Goal: Information Seeking & Learning: Check status

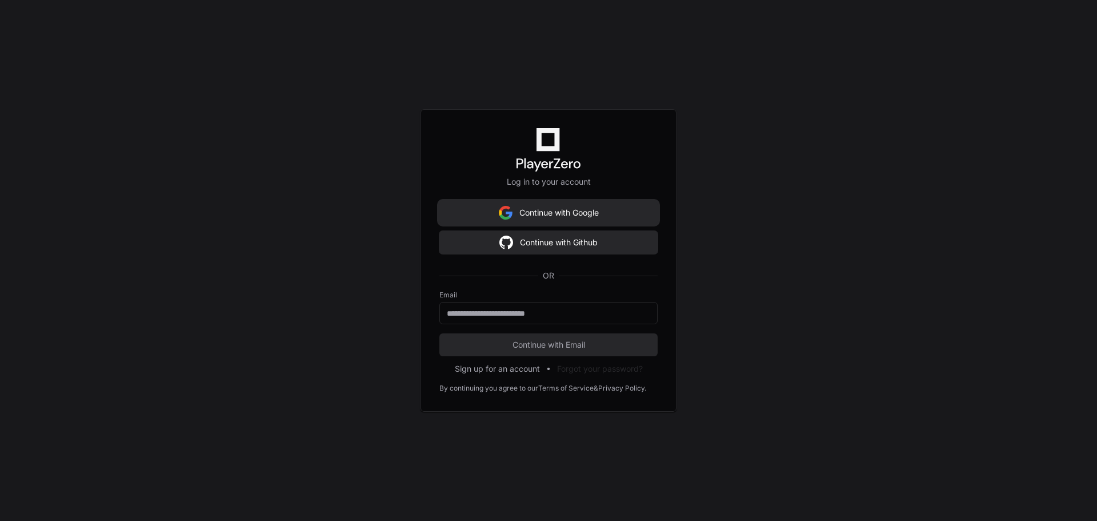
click at [549, 220] on button "Continue with Google" at bounding box center [548, 212] width 218 height 23
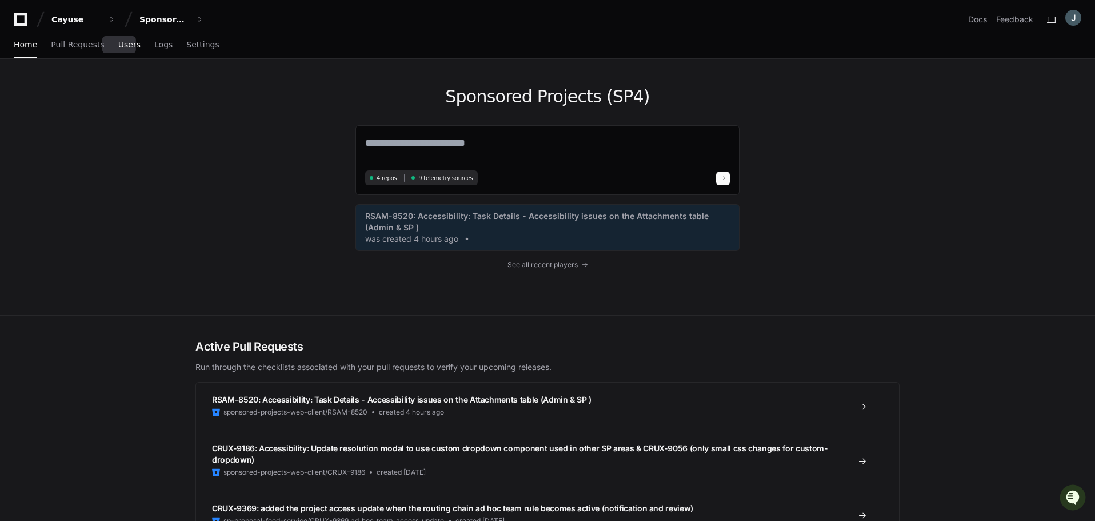
click at [120, 45] on span "Users" at bounding box center [129, 44] width 22 height 7
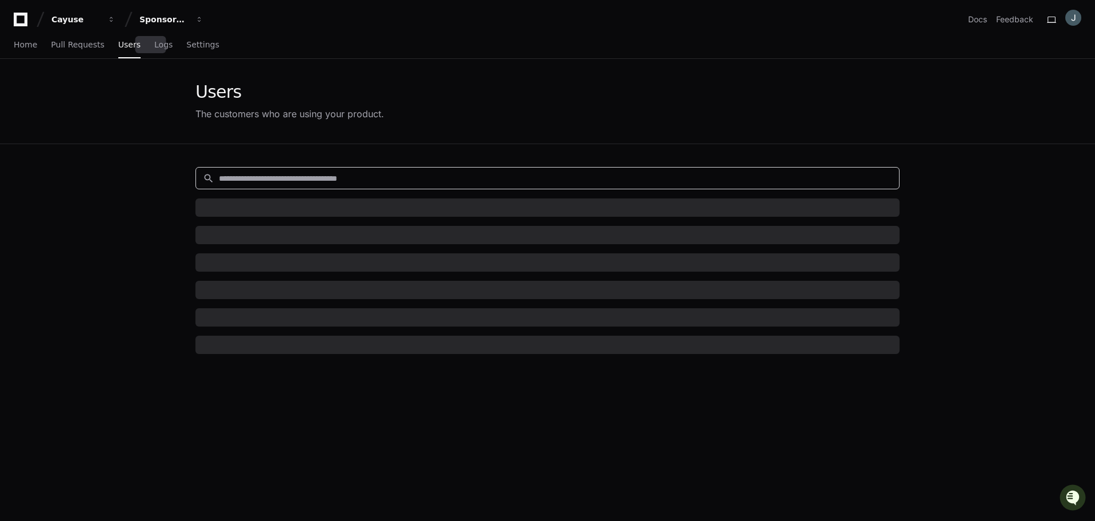
click at [247, 177] on input at bounding box center [555, 178] width 673 height 11
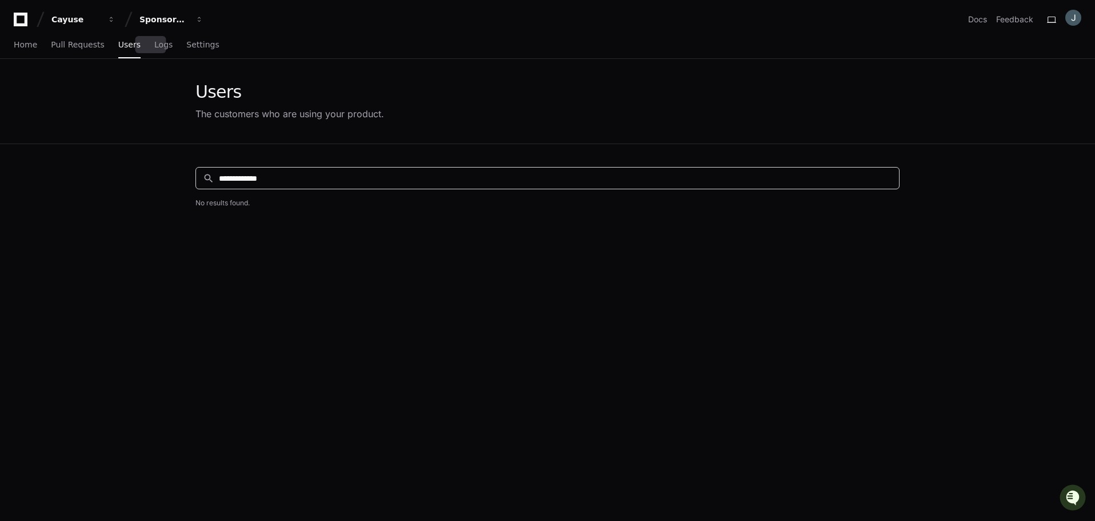
click at [289, 173] on input "**********" at bounding box center [555, 178] width 673 height 11
type input "******"
drag, startPoint x: 219, startPoint y: 178, endPoint x: 205, endPoint y: 181, distance: 14.5
click at [205, 179] on div "search ******" at bounding box center [544, 178] width 696 height 12
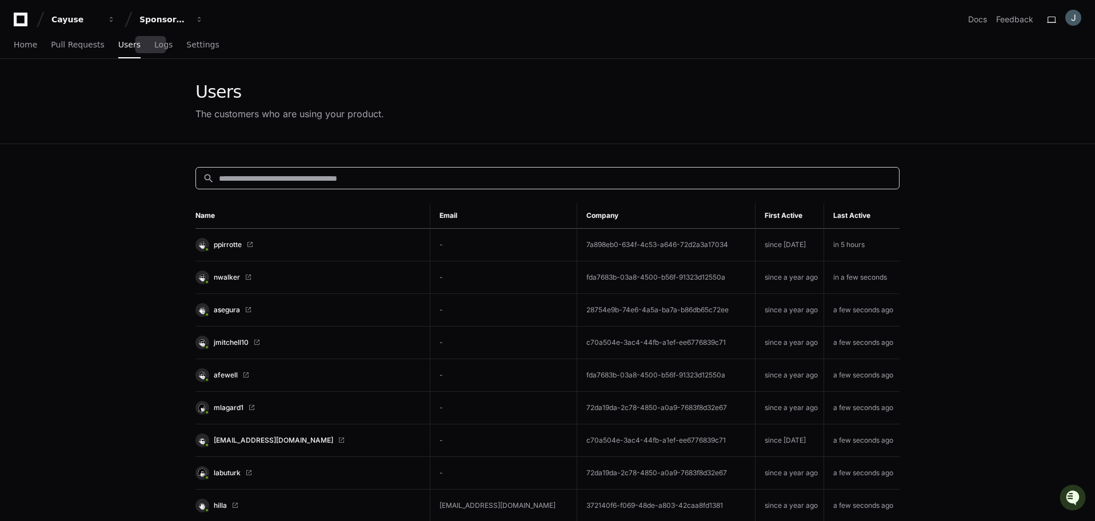
paste input "**********"
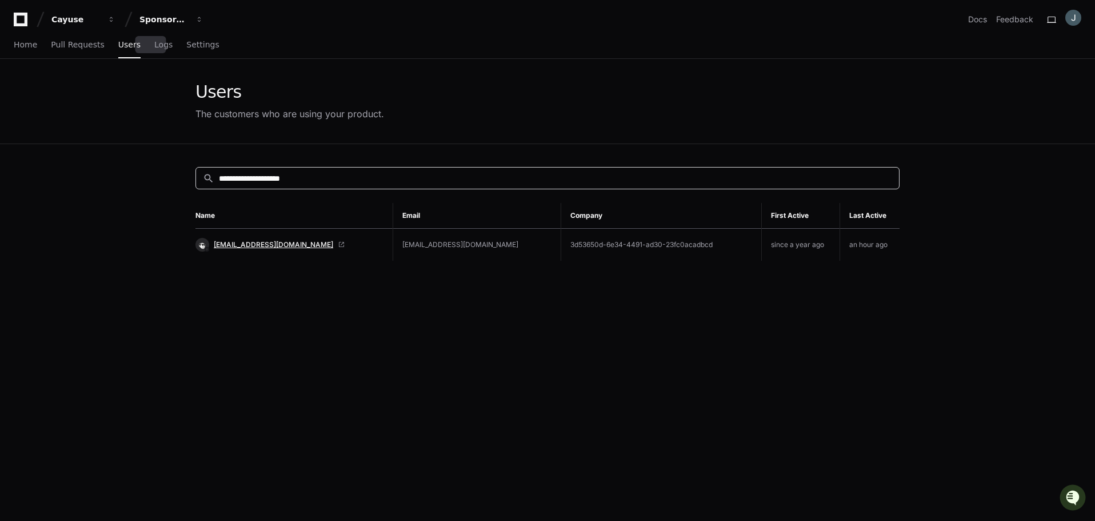
type input "**********"
click at [247, 241] on span "[EMAIL_ADDRESS][DOMAIN_NAME]" at bounding box center [273, 244] width 119 height 9
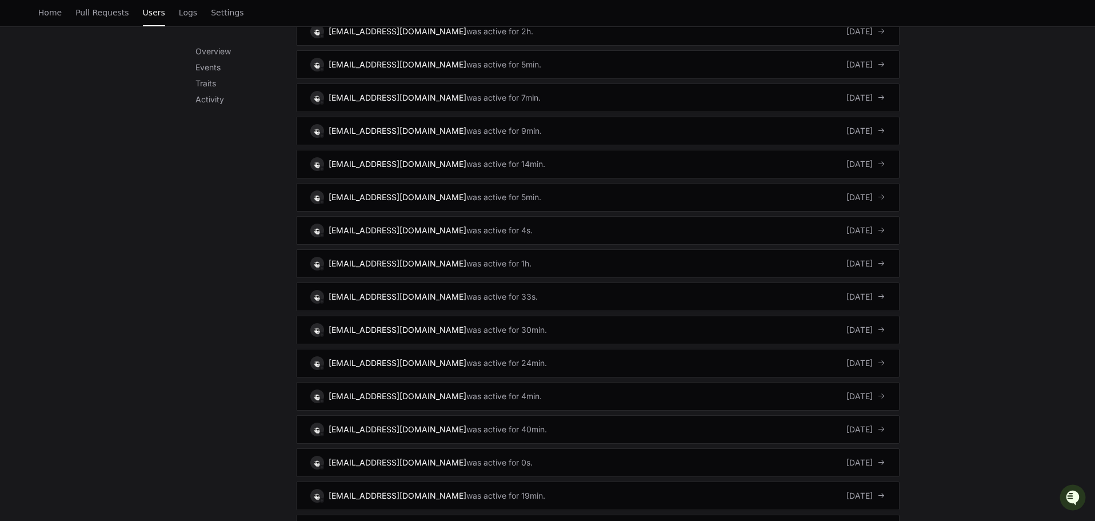
scroll to position [1949, 0]
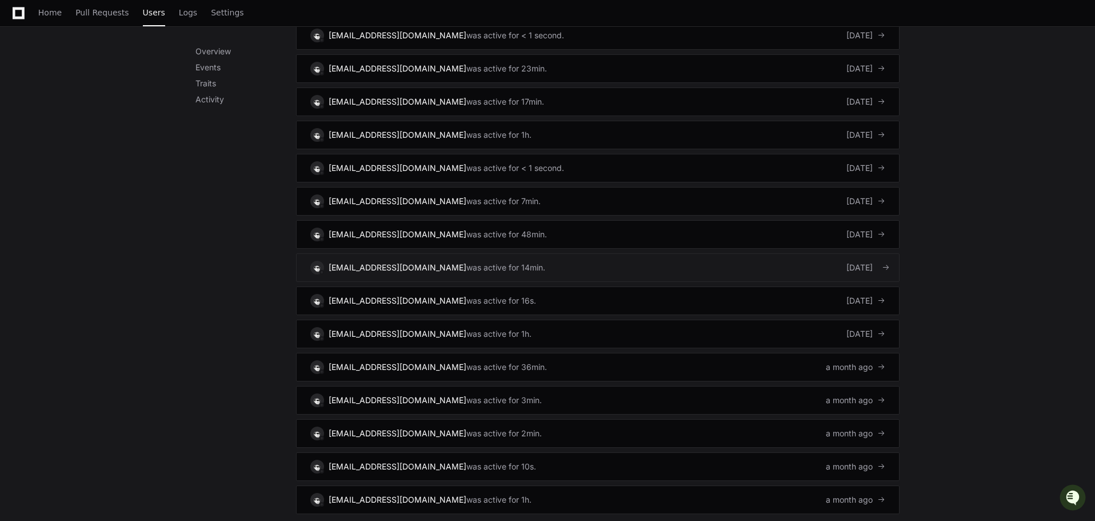
scroll to position [2624, 0]
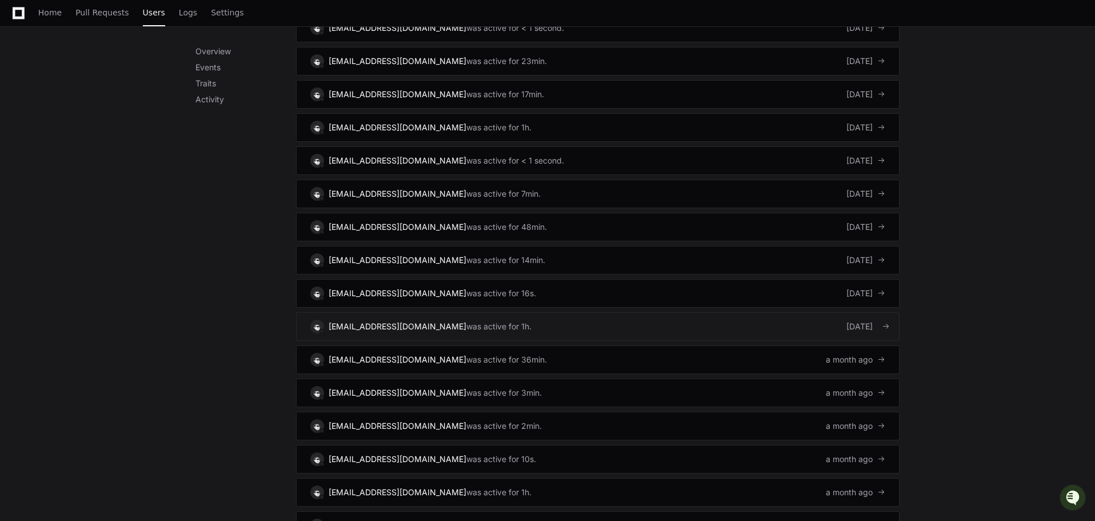
click at [372, 323] on div "[EMAIL_ADDRESS][DOMAIN_NAME]" at bounding box center [398, 326] width 138 height 11
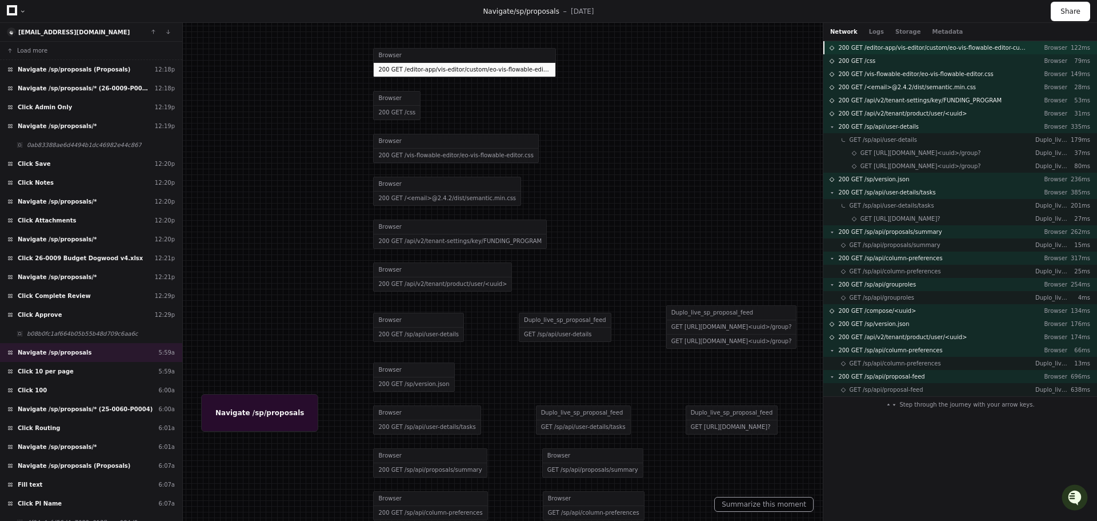
click at [878, 50] on span "200 GET /editor-app/vis-editor/custom/eo-vis-flowable-editor-custom.css" at bounding box center [932, 47] width 188 height 9
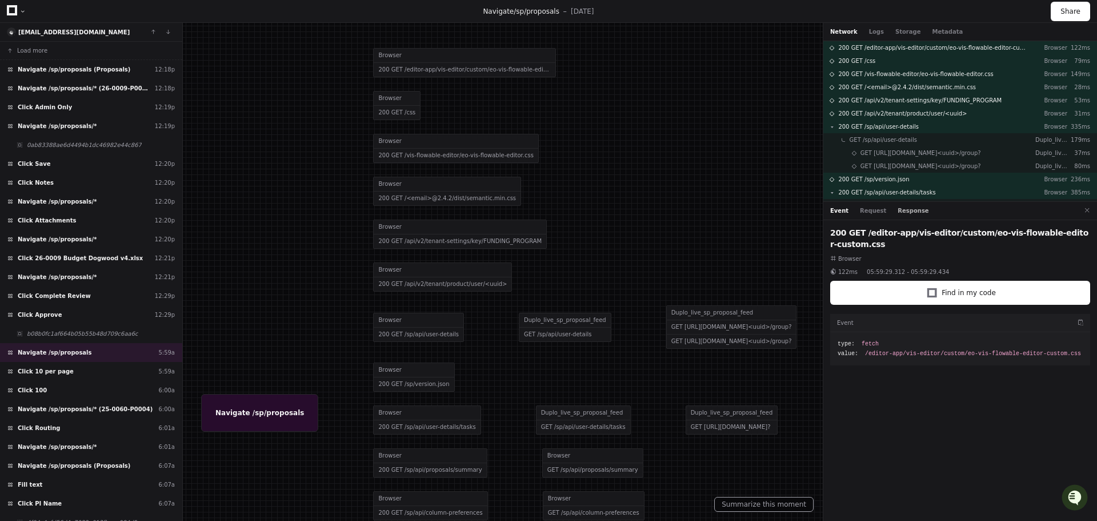
click at [898, 207] on button "Response" at bounding box center [913, 210] width 31 height 9
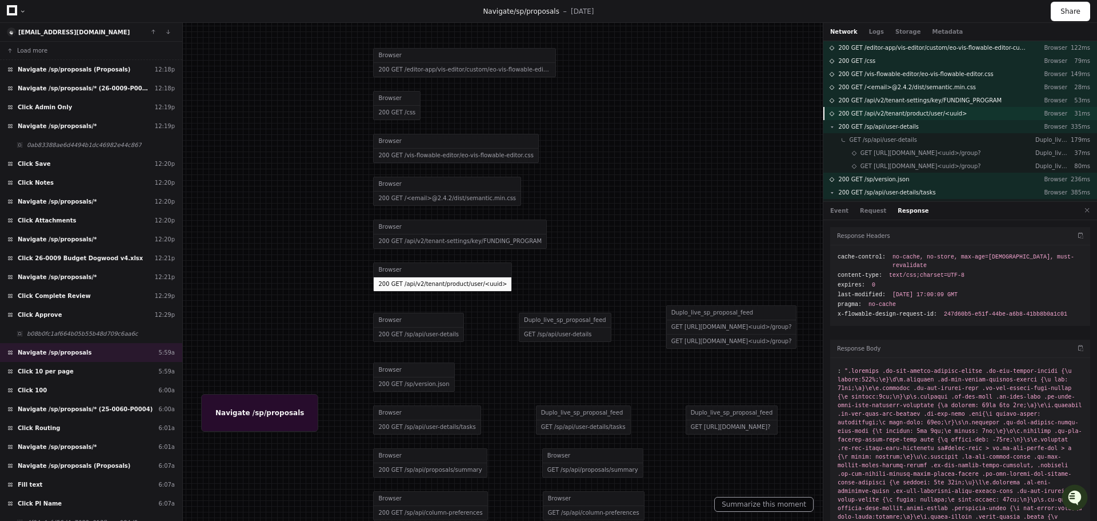
click at [882, 112] on span "200 GET /api/v2/tenant/product/user/<uuid>" at bounding box center [902, 113] width 129 height 9
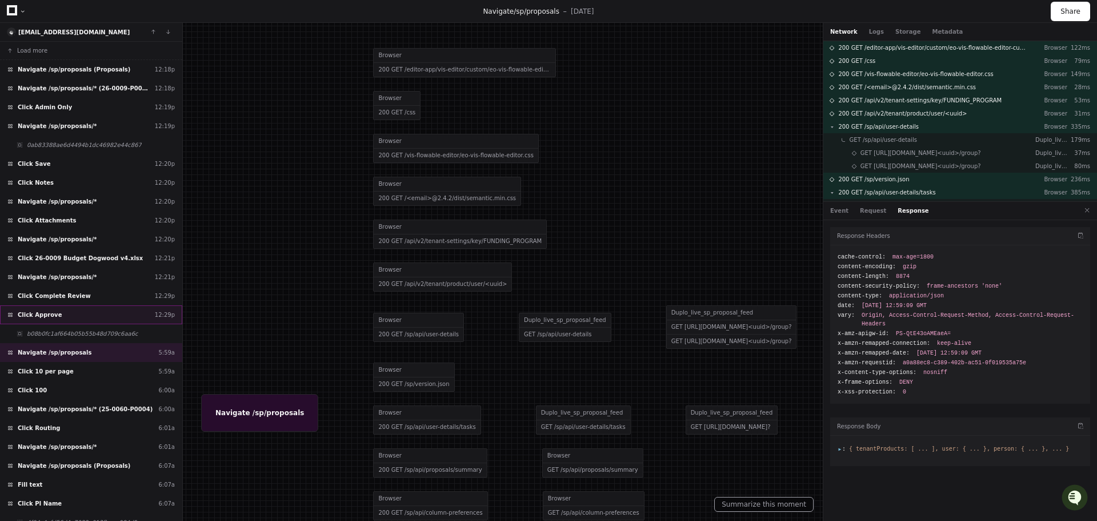
click at [111, 313] on div "Click Approve 12:29p" at bounding box center [91, 314] width 182 height 19
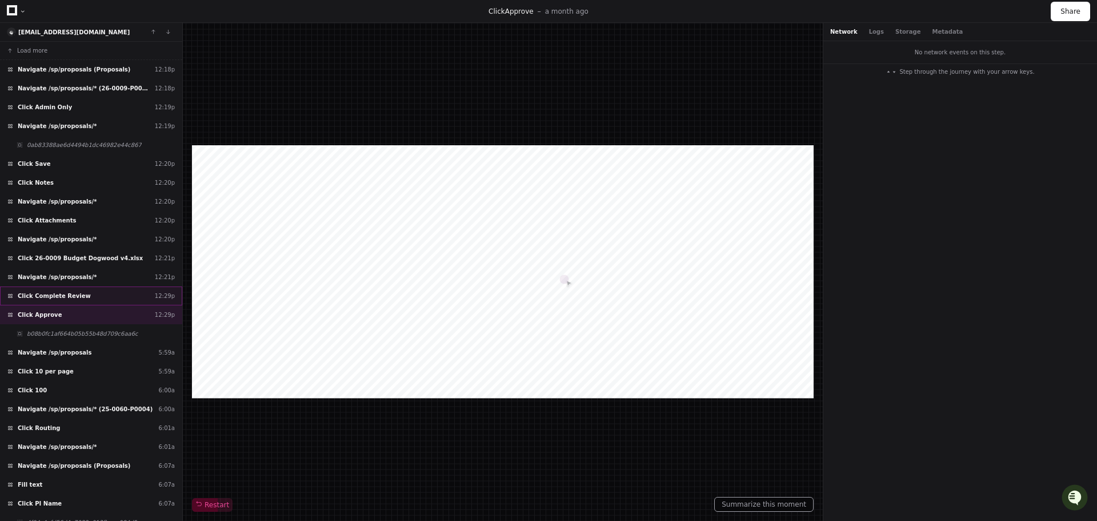
click at [69, 296] on span "Click Complete Review" at bounding box center [54, 295] width 73 height 9
click at [43, 275] on span "Navigate /sp/proposals/*" at bounding box center [57, 277] width 79 height 9
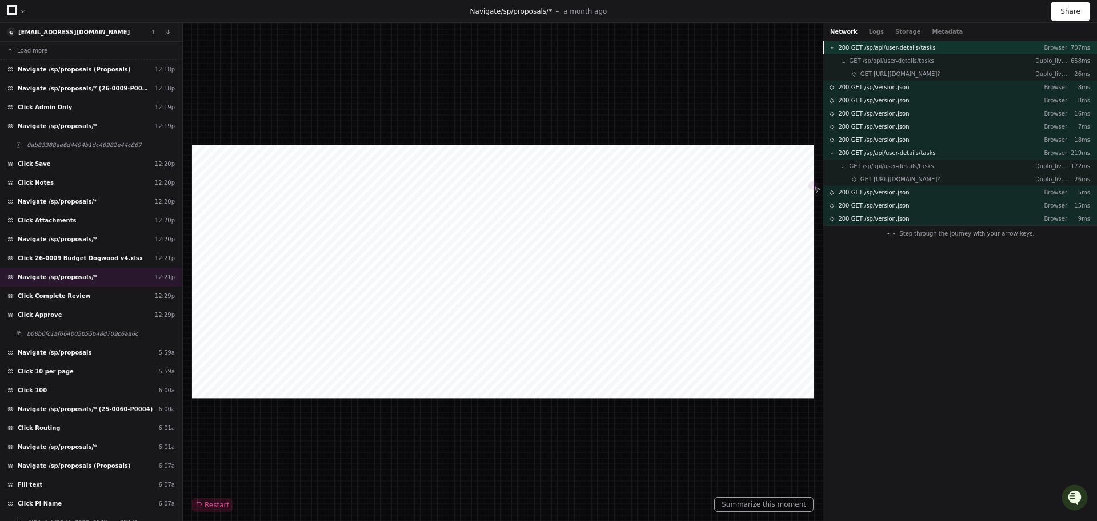
click at [899, 48] on span "200 GET /sp/api/user-details/tasks" at bounding box center [886, 47] width 97 height 9
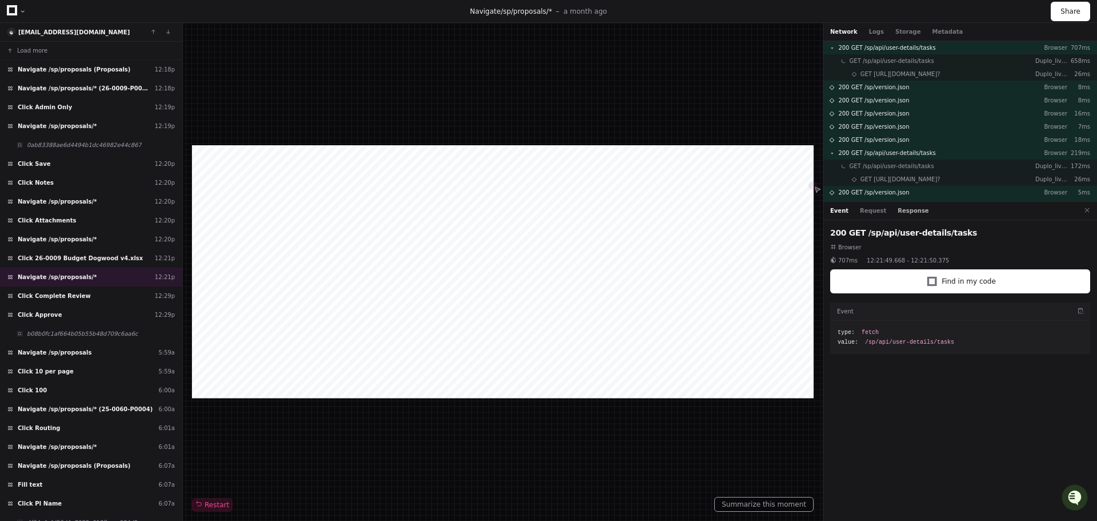
click at [903, 213] on button "Response" at bounding box center [913, 210] width 31 height 9
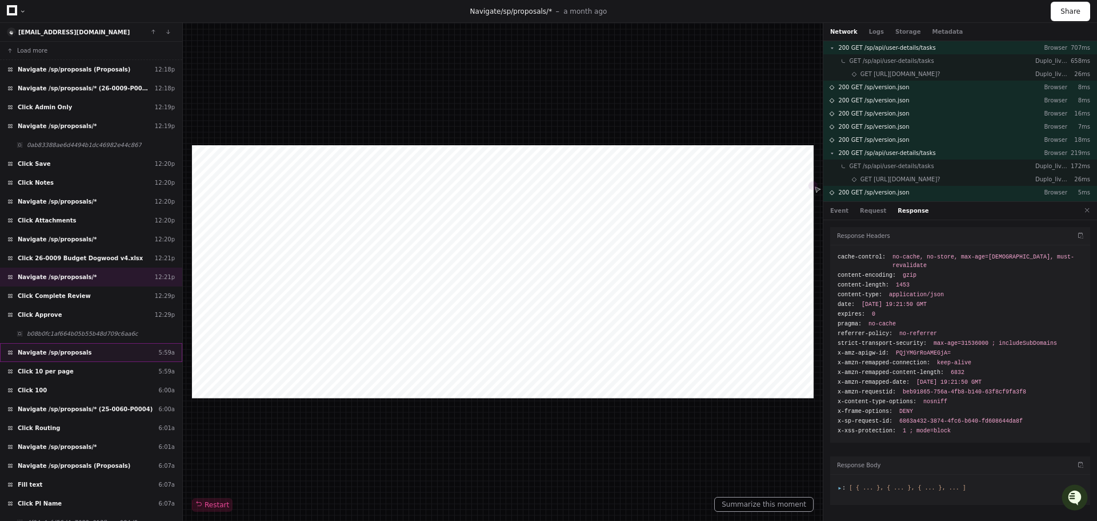
click at [98, 357] on div "Navigate /sp/proposals 5:59a" at bounding box center [91, 352] width 182 height 19
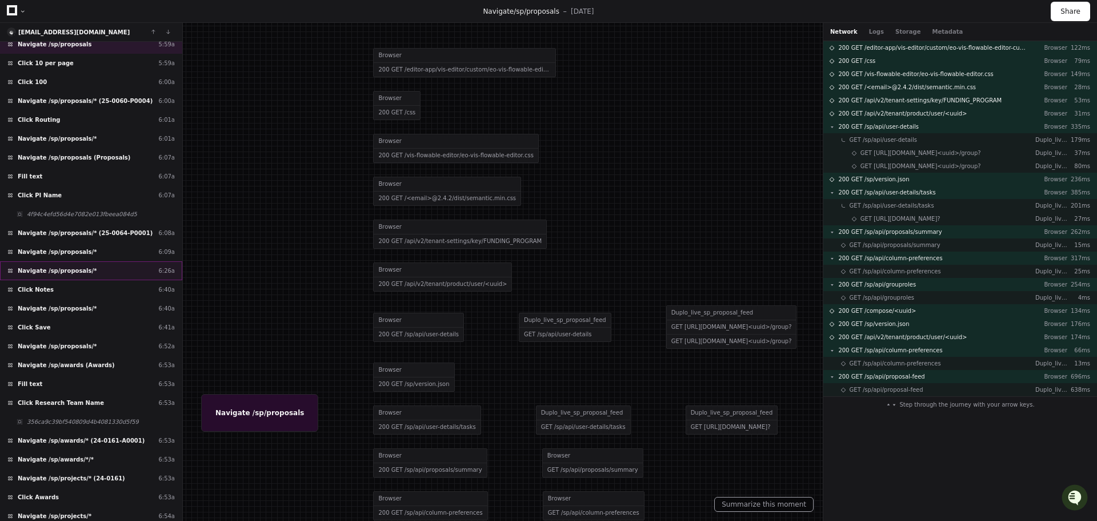
scroll to position [313, 0]
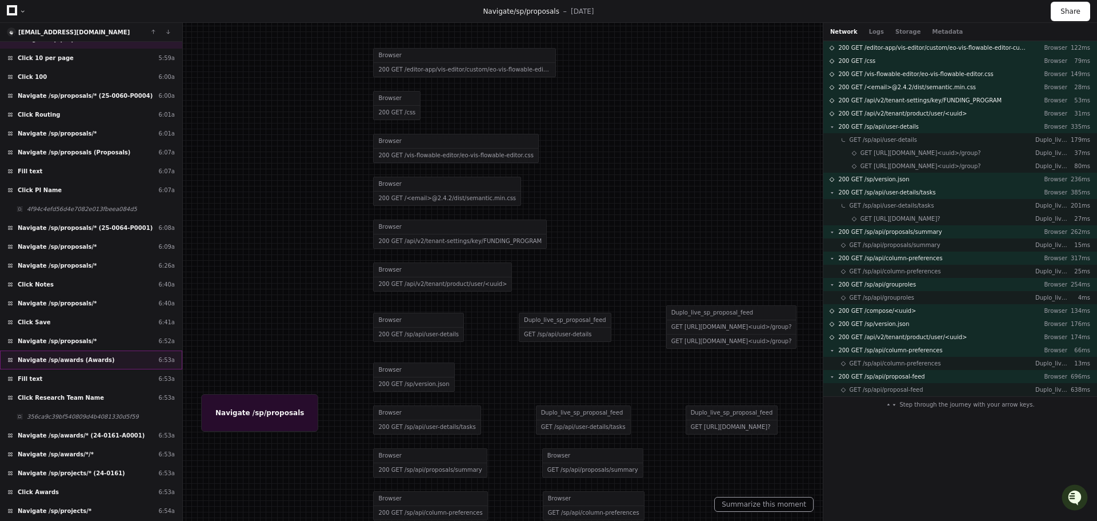
click at [139, 359] on div "Navigate /sp/awards (Awards) 6:53a" at bounding box center [91, 359] width 182 height 19
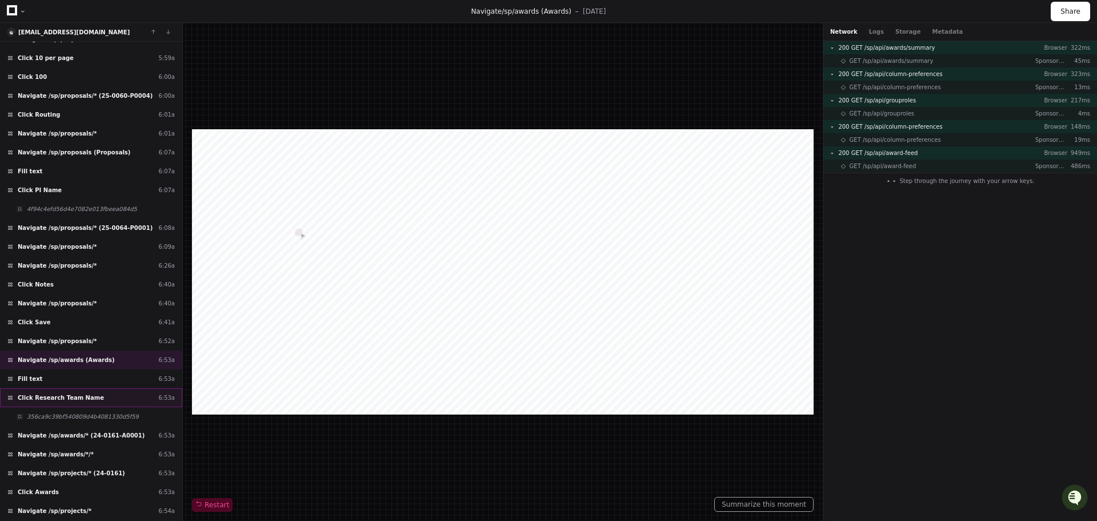
click at [78, 395] on span "Click Research Team Name" at bounding box center [61, 397] width 86 height 9
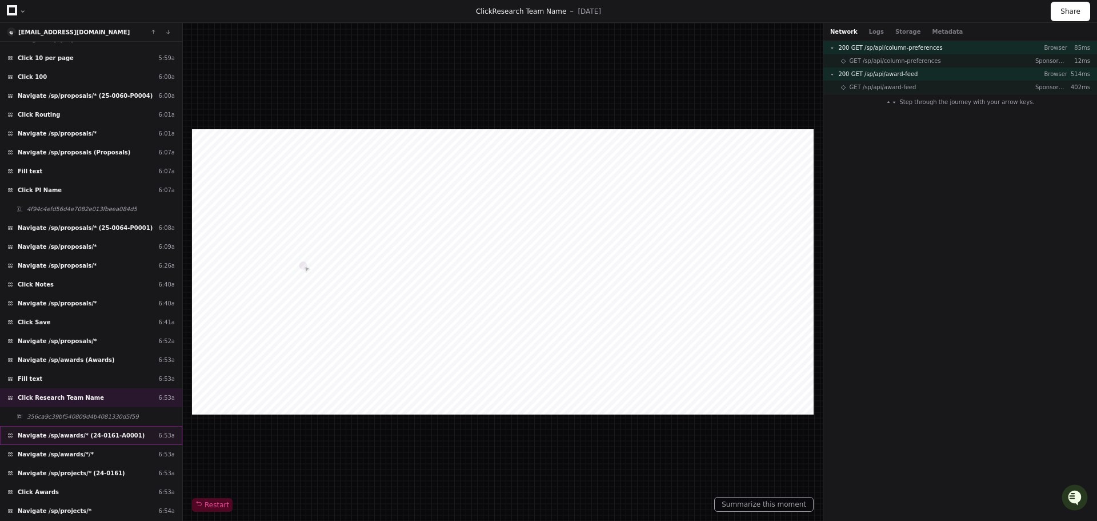
click at [96, 435] on span "Navigate /sp/awards/* (24-0161-A0001)" at bounding box center [81, 435] width 127 height 9
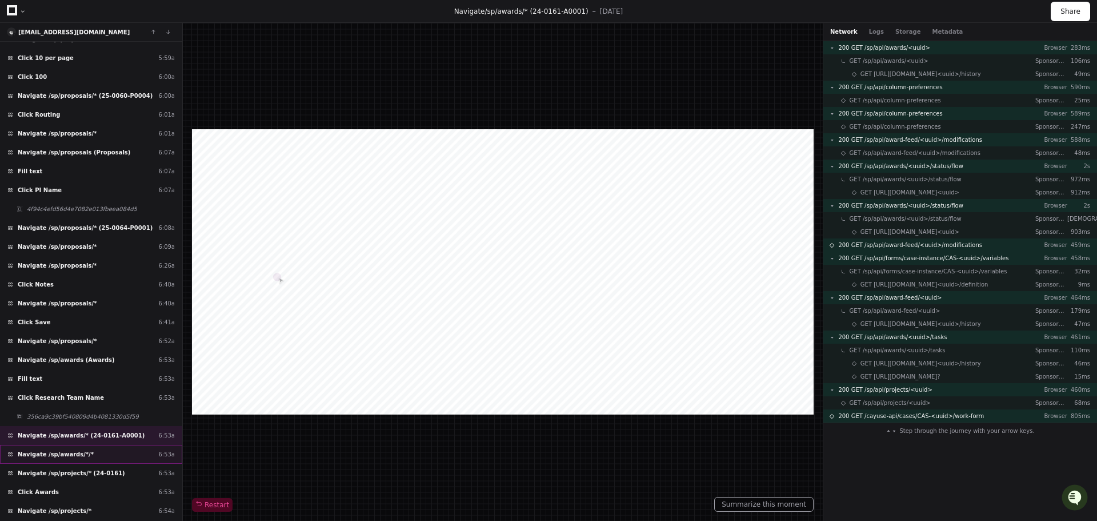
click at [103, 451] on div "Navigate /sp/awards/*/* 6:53a" at bounding box center [91, 454] width 182 height 19
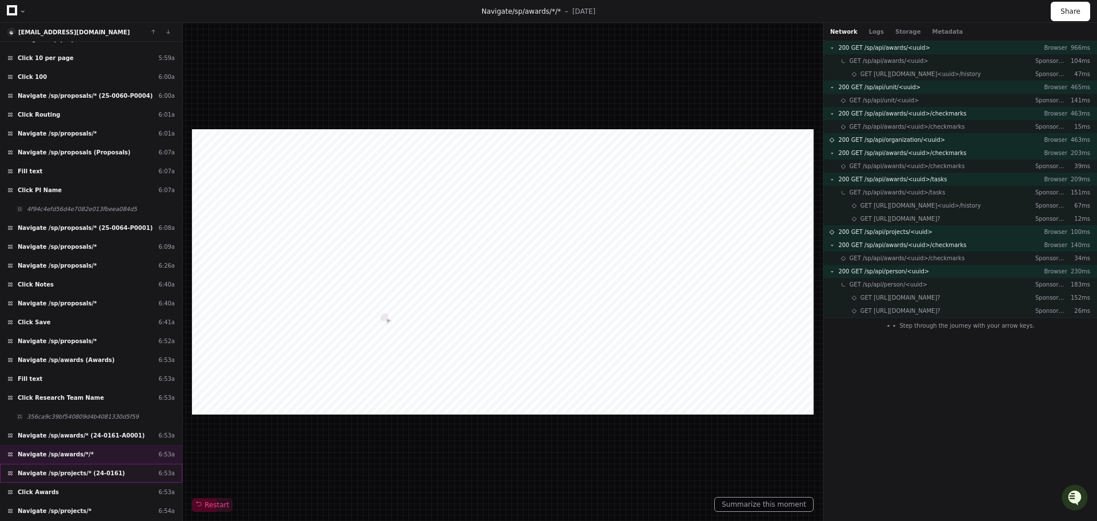
click at [118, 471] on div "Navigate /sp/projects/* (24-0161) 6:53a" at bounding box center [91, 472] width 182 height 19
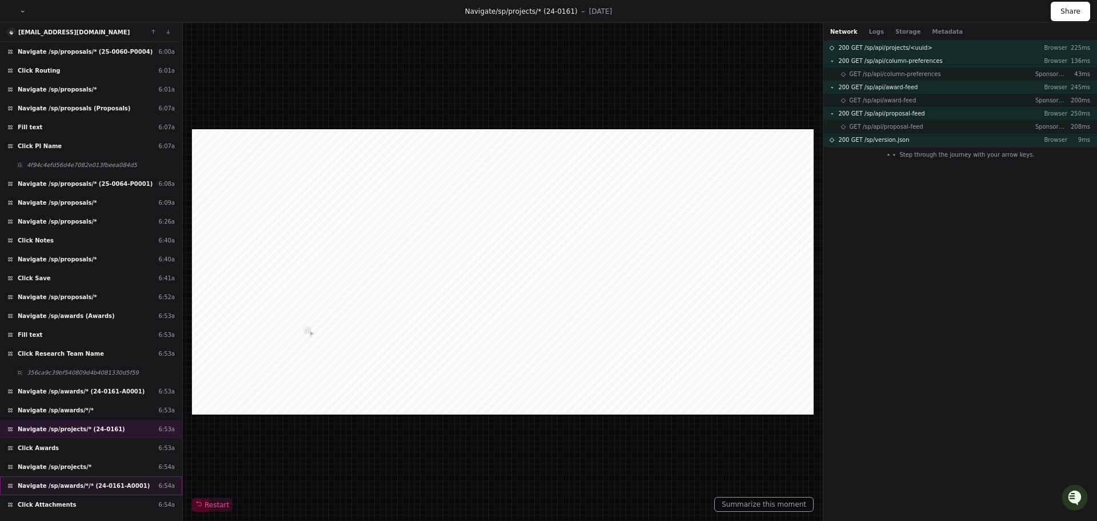
scroll to position [370, 0]
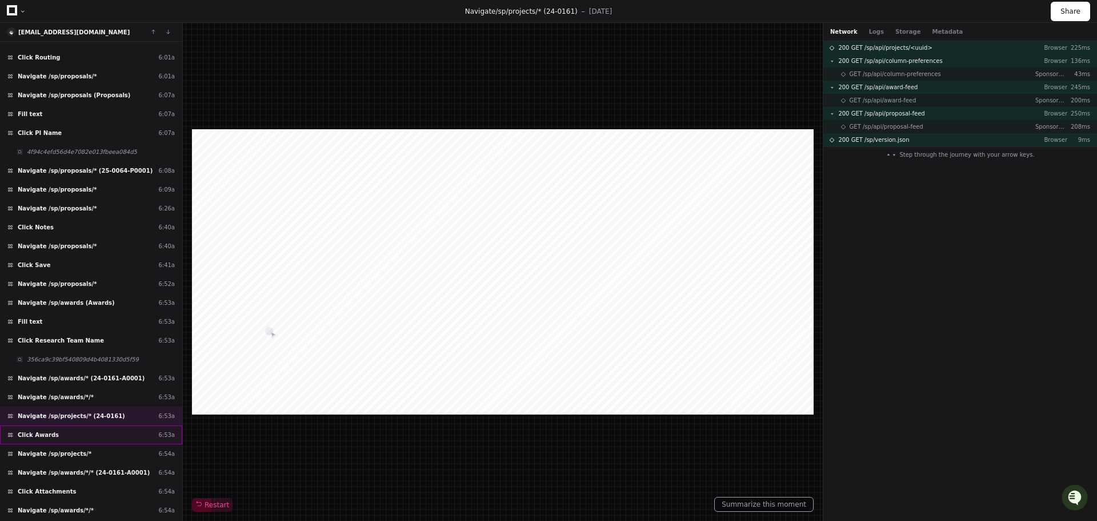
click at [122, 435] on div "Click Awards 6:53a" at bounding box center [91, 434] width 182 height 19
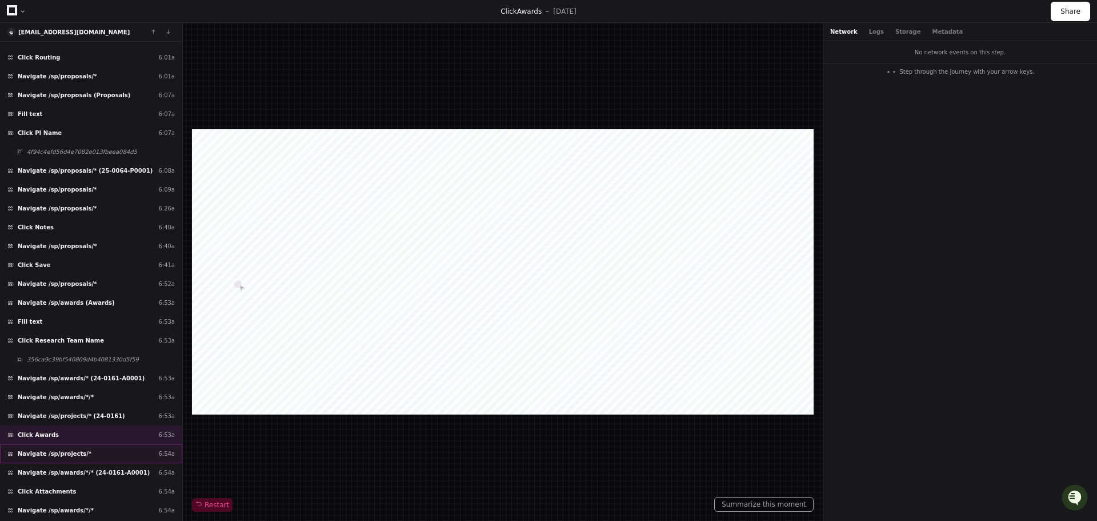
click at [117, 453] on div "Navigate /sp/projects/* 6:54a" at bounding box center [91, 453] width 182 height 19
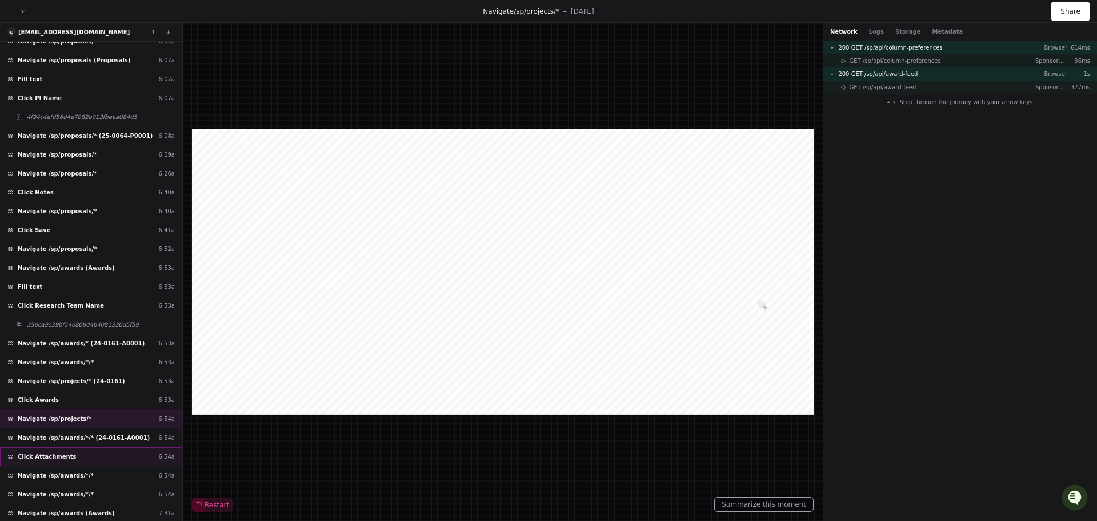
scroll to position [425, 0]
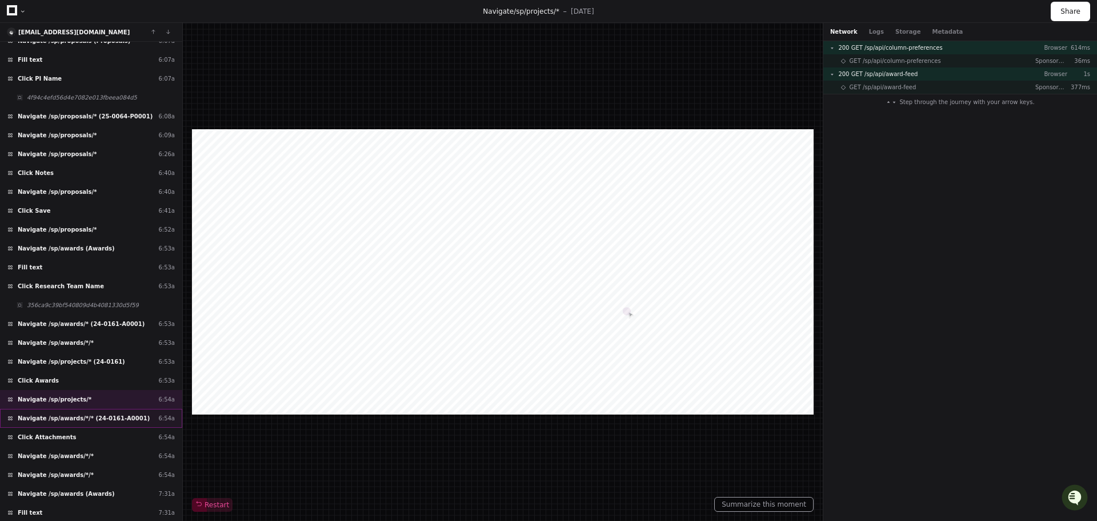
click at [110, 415] on span "Navigate /sp/awards/*/* (24-0161-A0001)" at bounding box center [84, 418] width 132 height 9
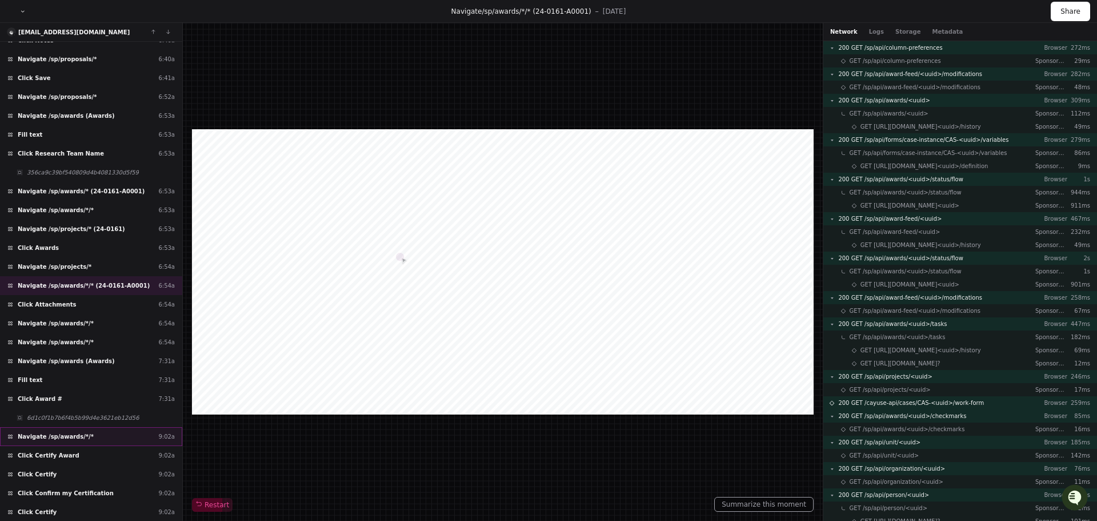
scroll to position [596, 0]
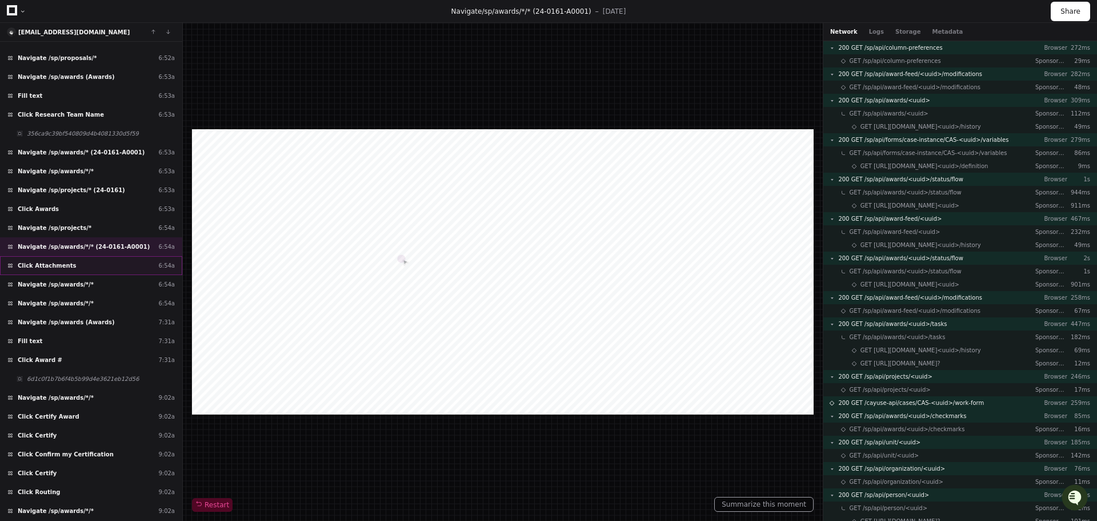
click at [129, 267] on div "Click Attachments 6:54a" at bounding box center [91, 265] width 182 height 19
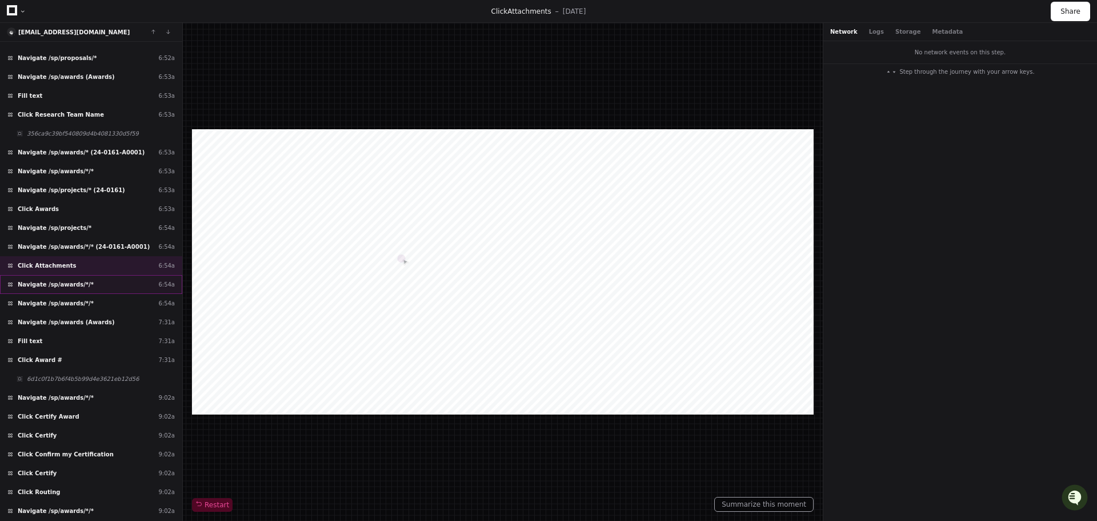
click at [123, 283] on div "Navigate /sp/awards/*/* 6:54a" at bounding box center [91, 284] width 182 height 19
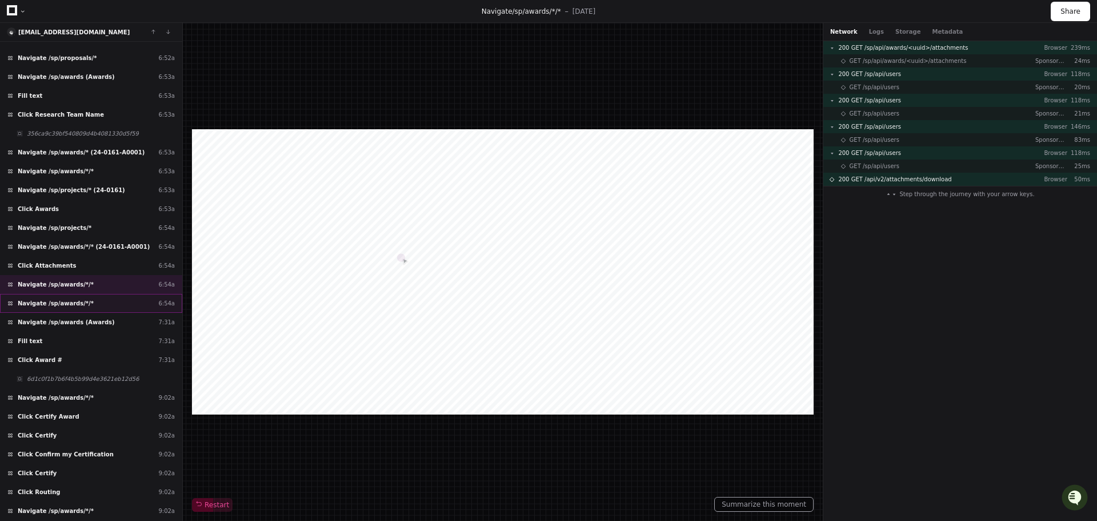
click at [118, 304] on div "Navigate /sp/awards/*/* 6:54a" at bounding box center [91, 303] width 182 height 19
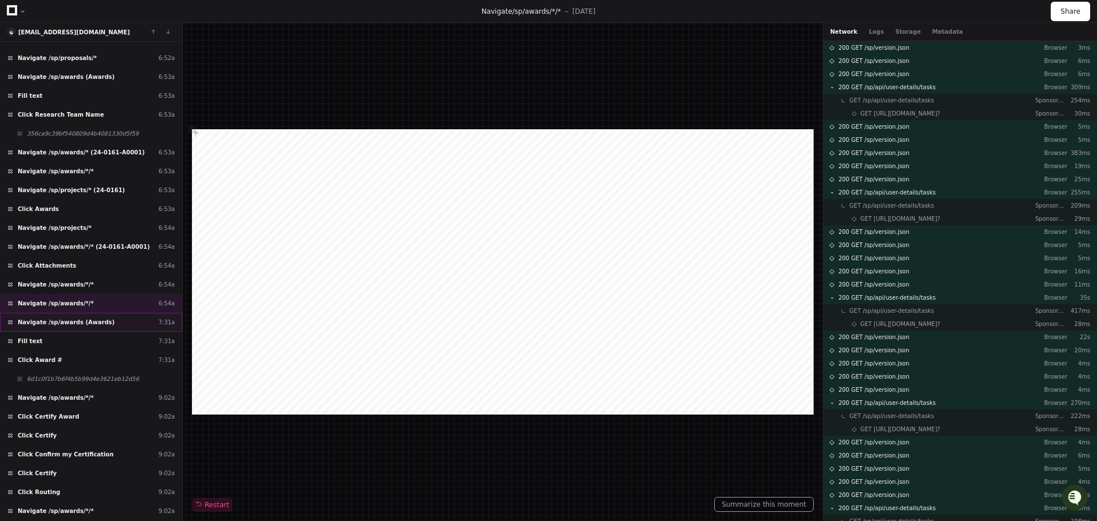
click at [127, 326] on div "Navigate /sp/awards (Awards) 7:31a" at bounding box center [91, 322] width 182 height 19
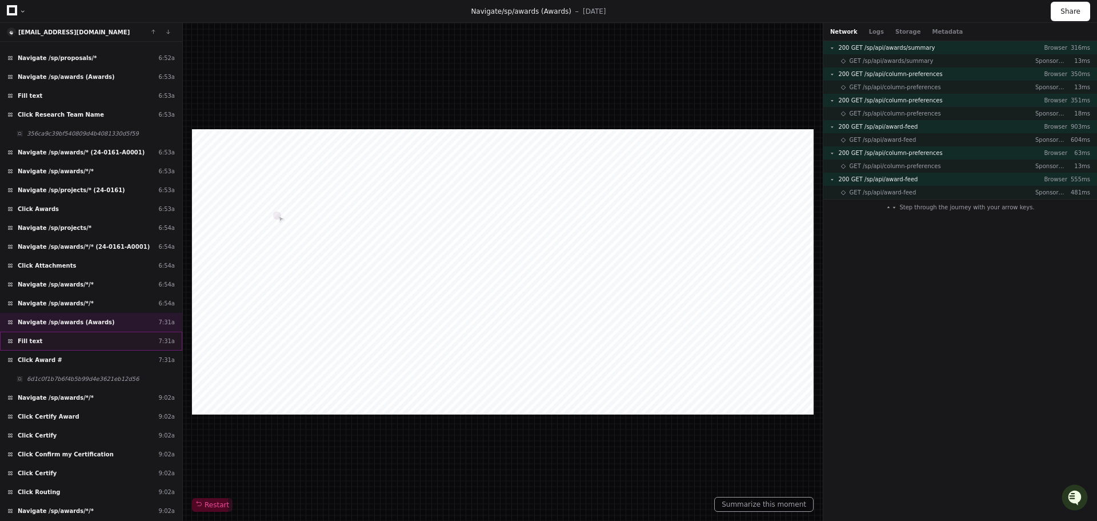
click at [124, 343] on div "Fill text 7:31a" at bounding box center [91, 340] width 182 height 19
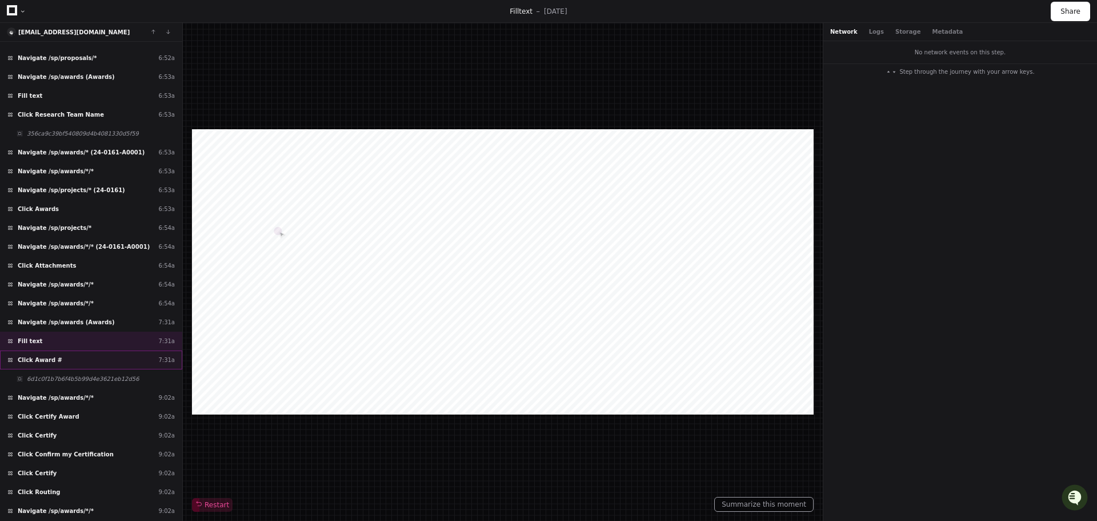
click at [122, 358] on div "Click Award # 7:31a" at bounding box center [91, 359] width 182 height 19
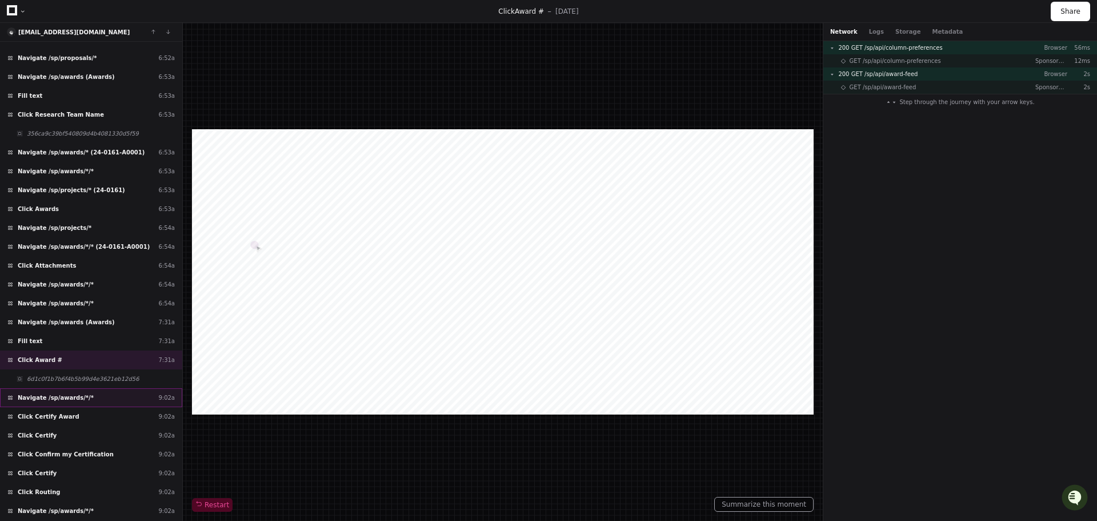
click at [122, 397] on div "Navigate /sp/awards/*/* 9:02a" at bounding box center [91, 397] width 182 height 19
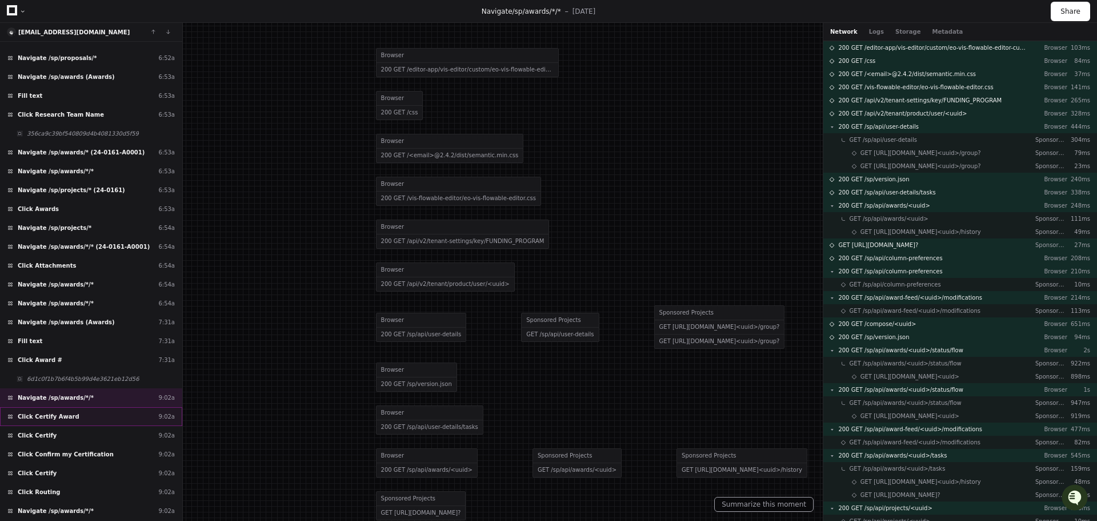
click at [120, 423] on div "Click Certify Award 9:02a" at bounding box center [91, 416] width 182 height 19
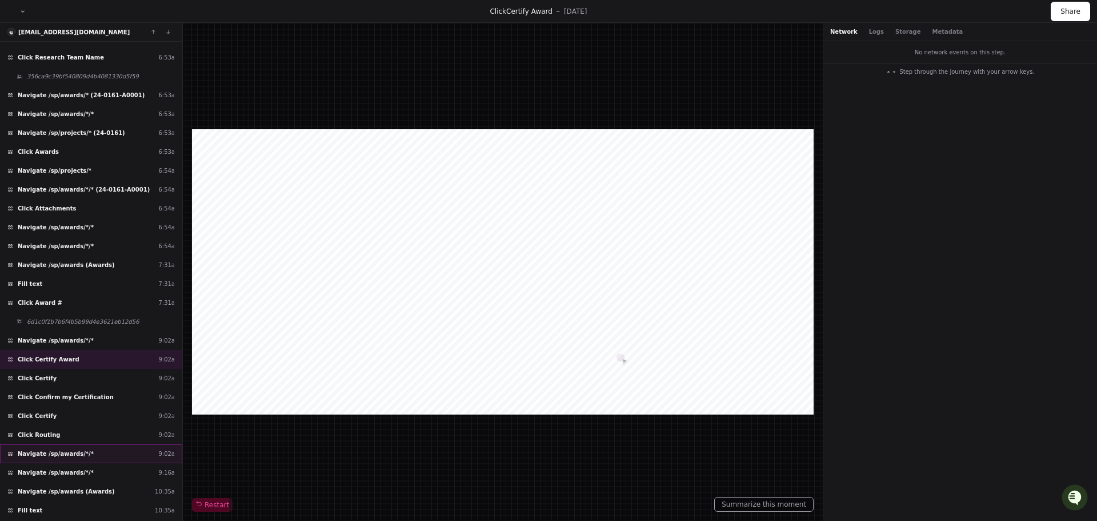
scroll to position [707, 0]
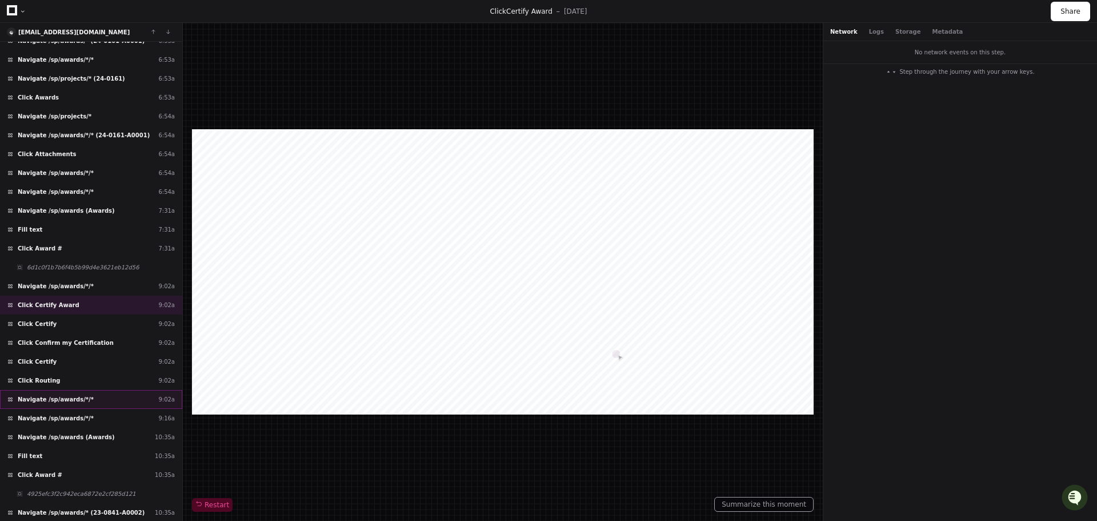
click at [115, 397] on div "Navigate /sp/awards/*/* 9:02a" at bounding box center [91, 399] width 182 height 19
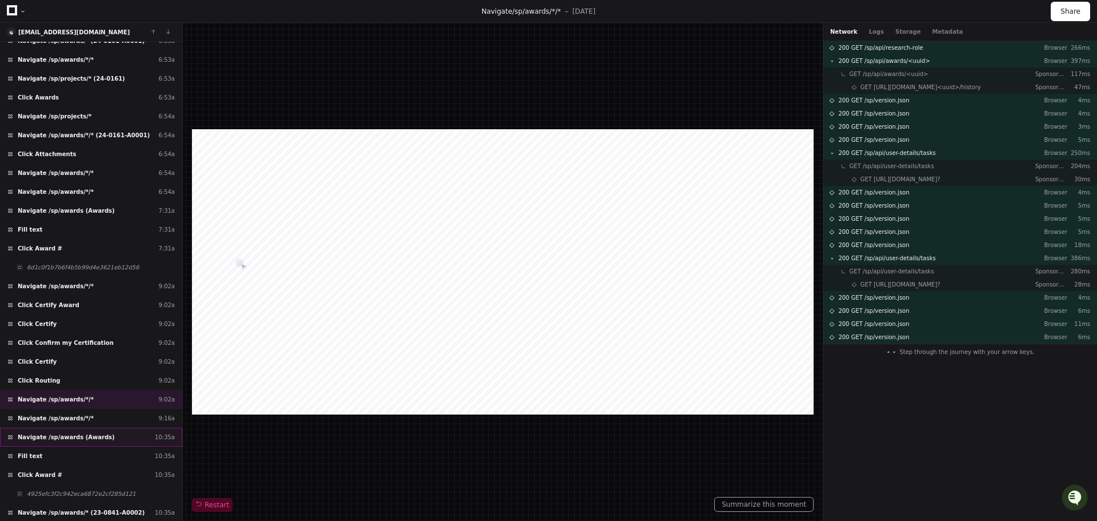
click at [117, 435] on div "Navigate /sp/awards (Awards) 10:35a" at bounding box center [91, 436] width 182 height 19
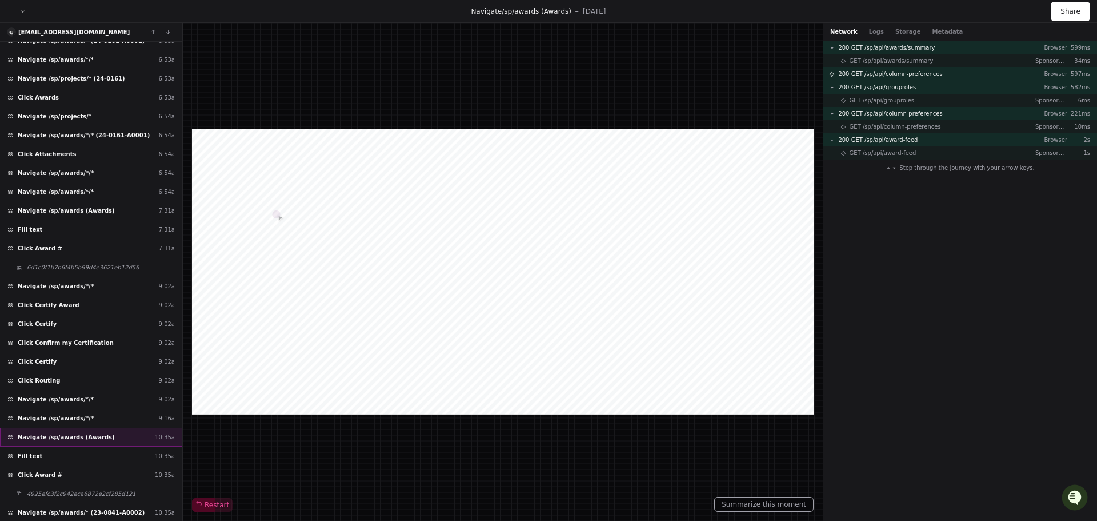
scroll to position [765, 0]
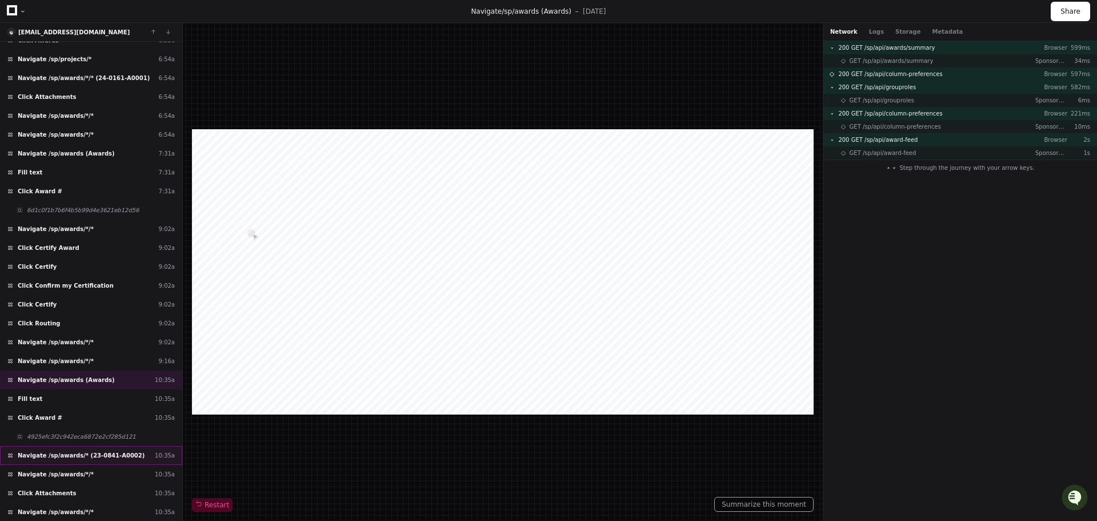
click at [122, 451] on div "Navigate /sp/awards/* (23-0841-A0002) 10:35a" at bounding box center [91, 455] width 182 height 19
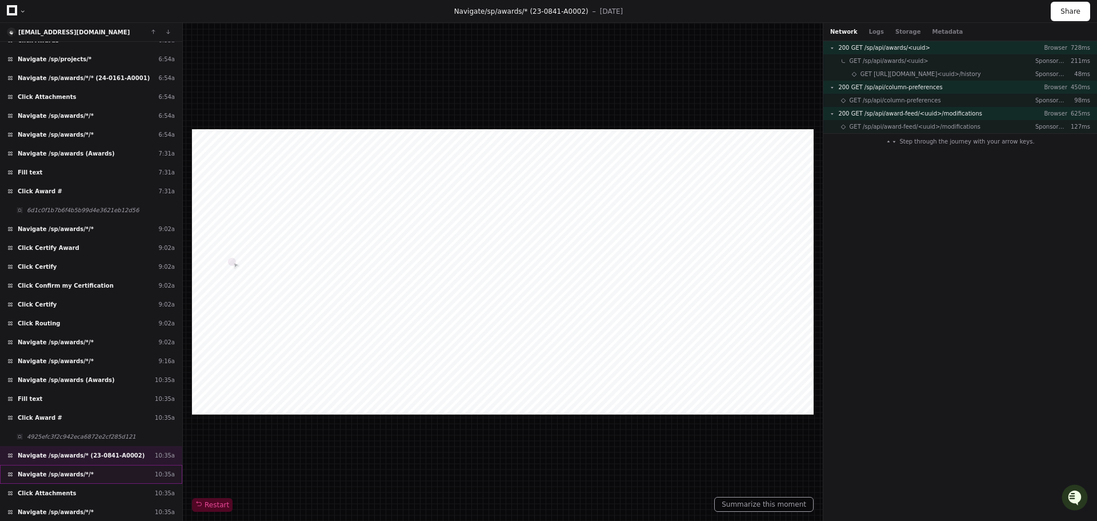
click at [95, 471] on div "Navigate /sp/awards/*/* 10:35a" at bounding box center [91, 474] width 182 height 19
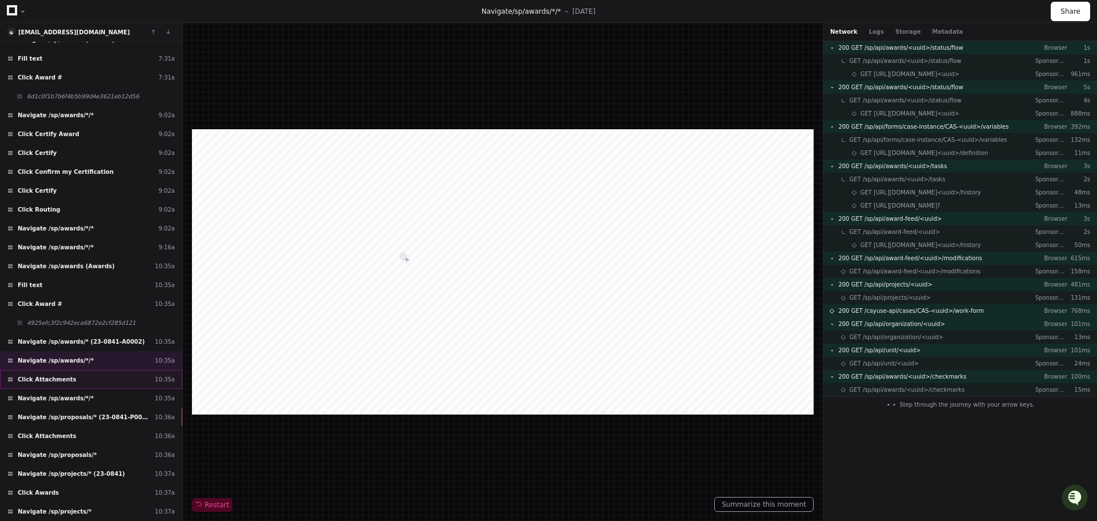
scroll to position [879, 0]
click at [125, 465] on div "Navigate /sp/projects/* (23-0841) 10:37a" at bounding box center [91, 472] width 182 height 19
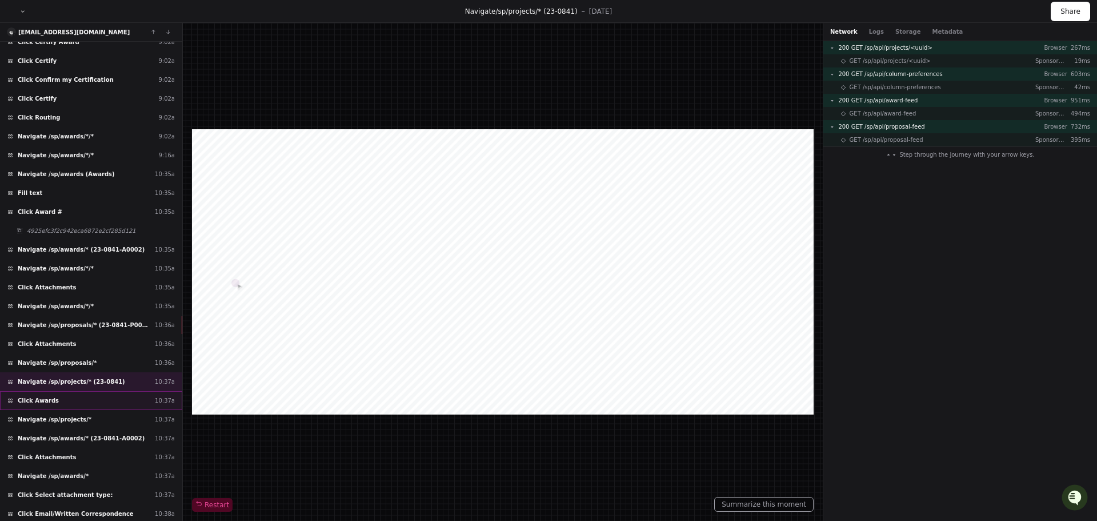
scroll to position [990, 0]
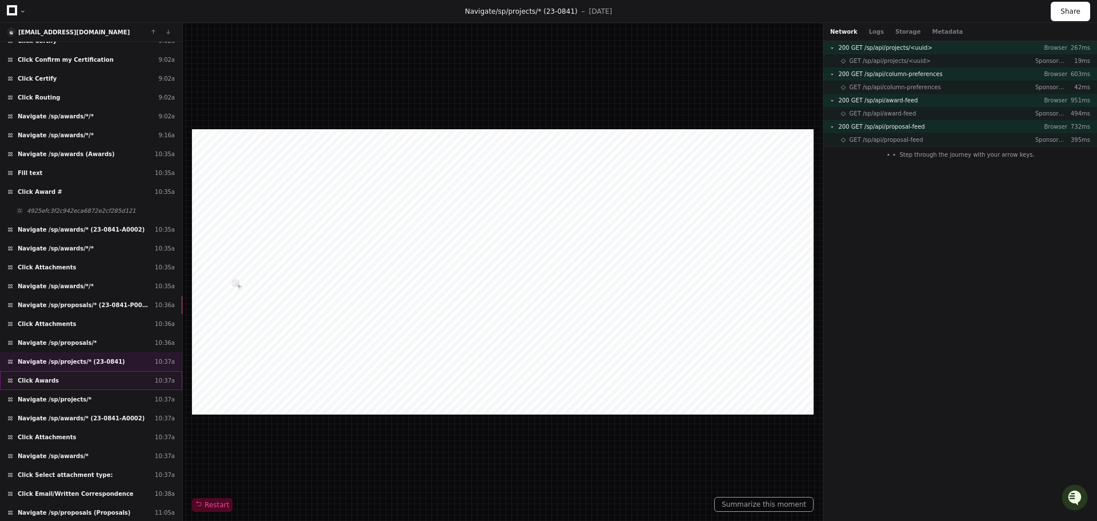
click at [126, 379] on div "Click Awards 10:37a" at bounding box center [91, 380] width 182 height 19
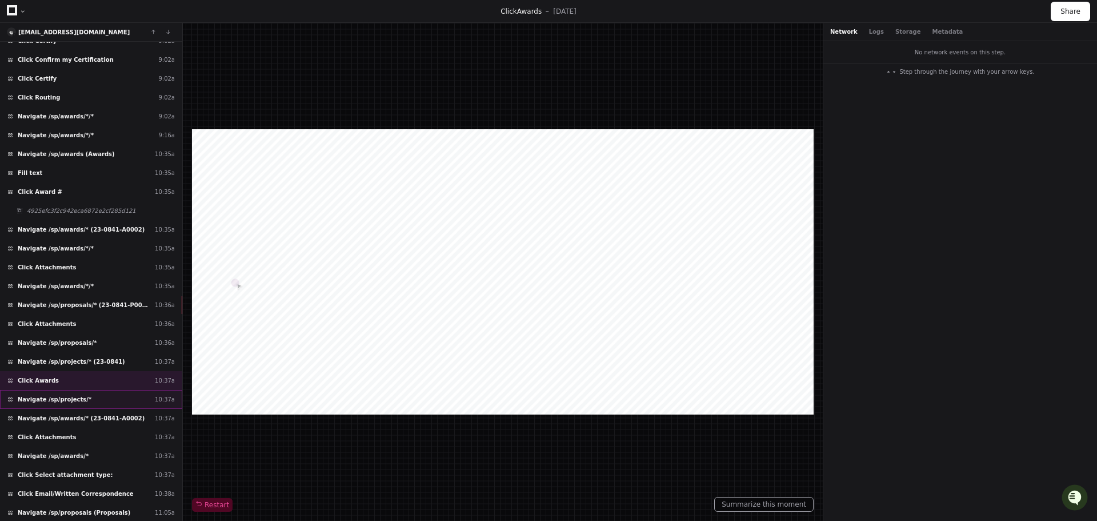
click at [124, 399] on div "Navigate /sp/projects/* 10:37a" at bounding box center [91, 399] width 182 height 19
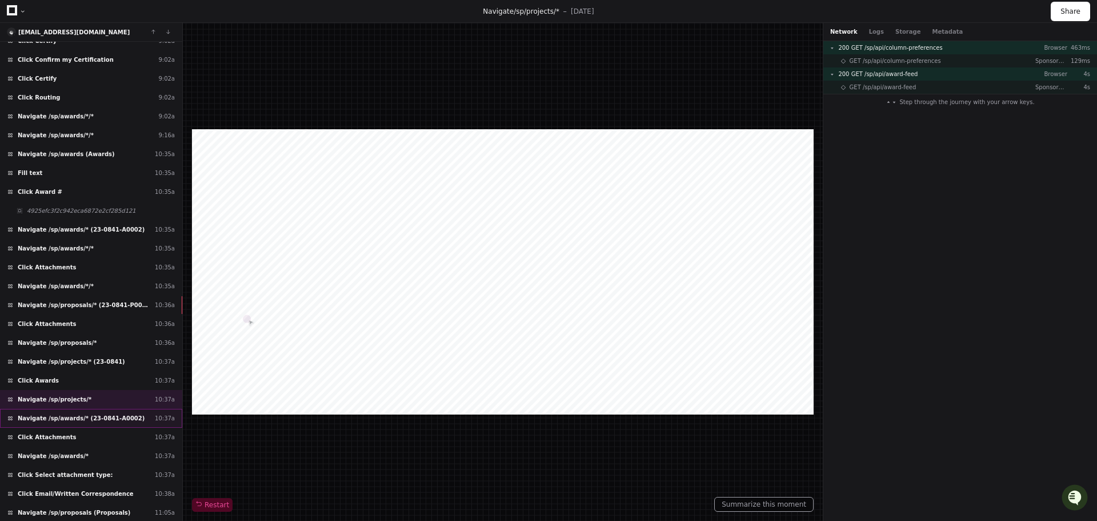
click at [126, 419] on div "Navigate /sp/awards/* (23-0841-A0002) 10:37a" at bounding box center [91, 418] width 182 height 19
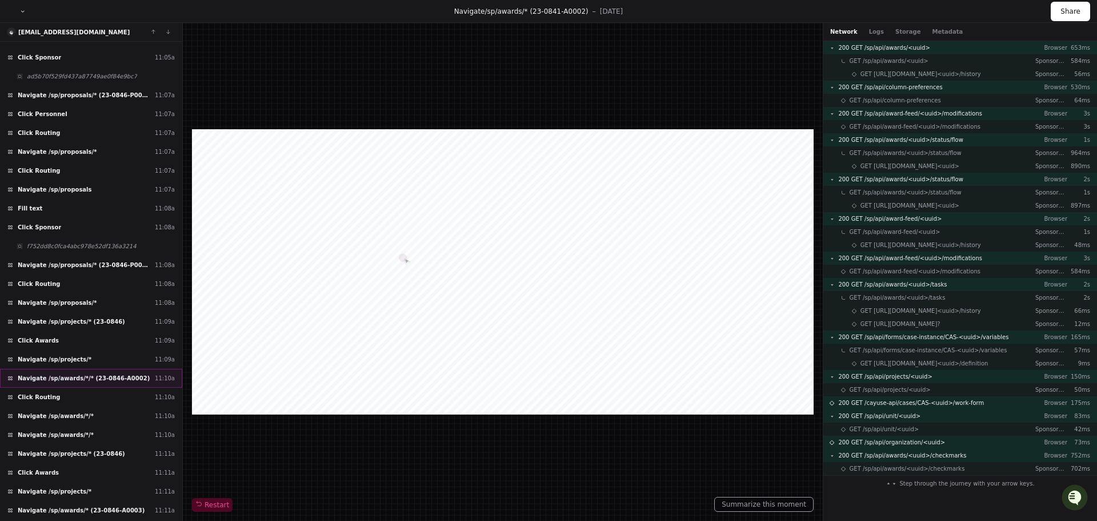
scroll to position [1502, 0]
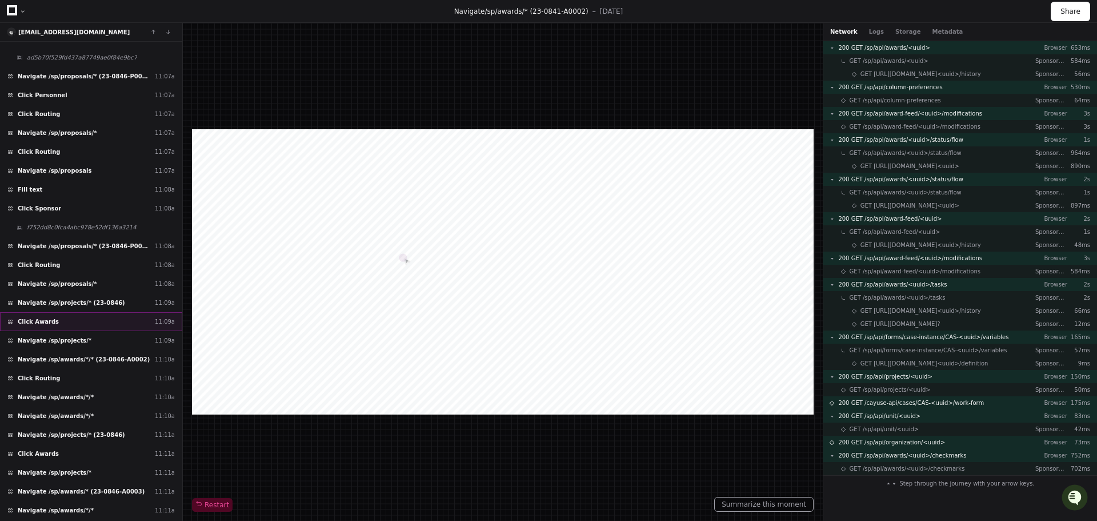
click at [123, 326] on div "Click Awards 11:09a" at bounding box center [91, 321] width 182 height 19
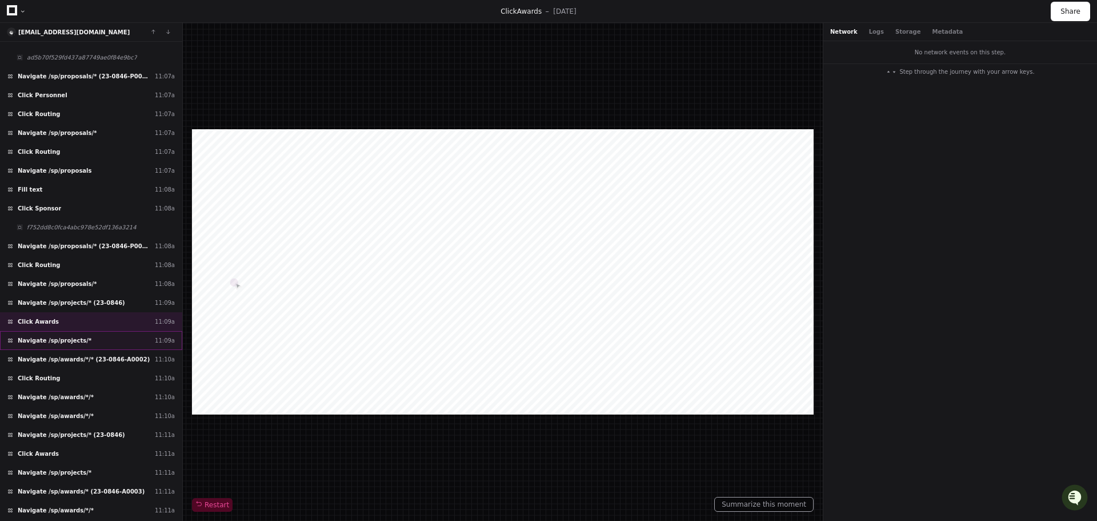
click at [123, 341] on div "Navigate /sp/projects/* 11:09a" at bounding box center [91, 340] width 182 height 19
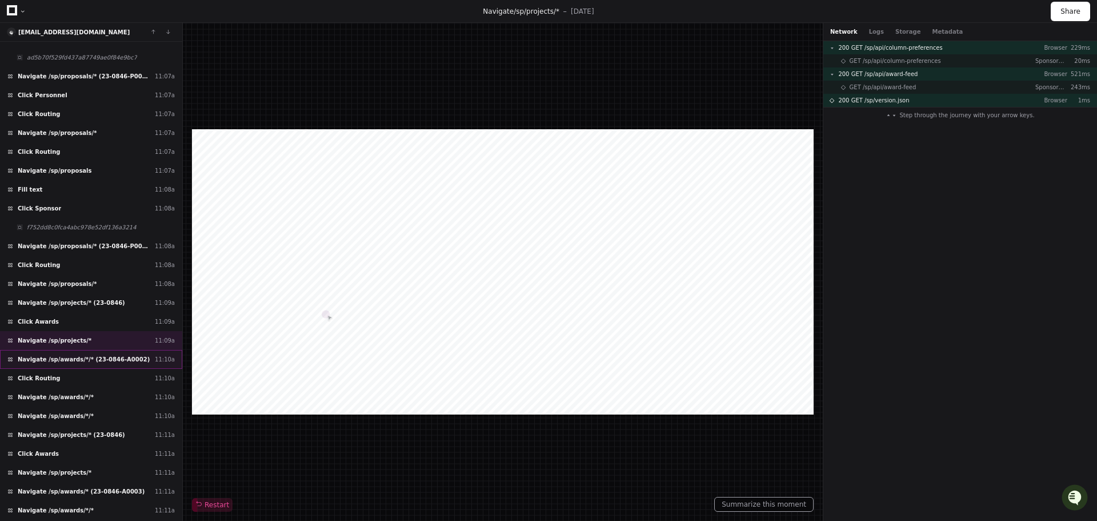
click at [118, 357] on span "Navigate /sp/awards/*/* (23-0846-A0002)" at bounding box center [84, 359] width 132 height 9
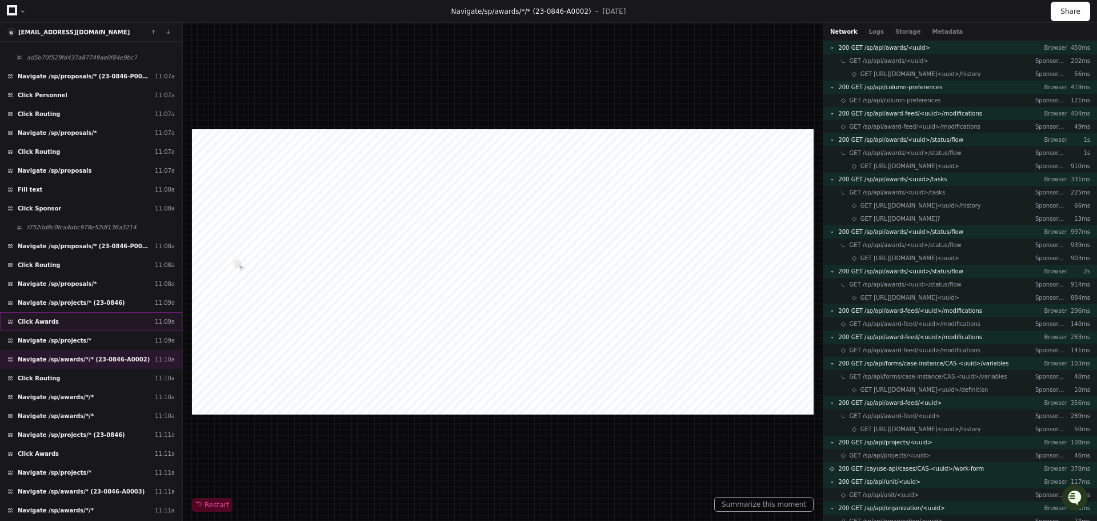
click at [116, 316] on div "Click Awards 11:09a" at bounding box center [91, 321] width 182 height 19
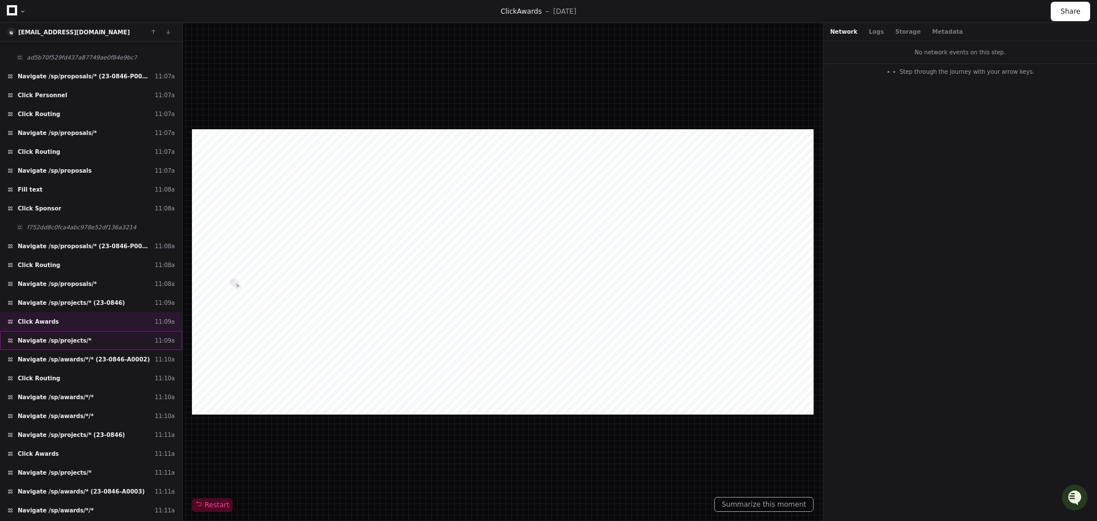
click at [112, 339] on div "Navigate /sp/projects/* 11:09a" at bounding box center [91, 340] width 182 height 19
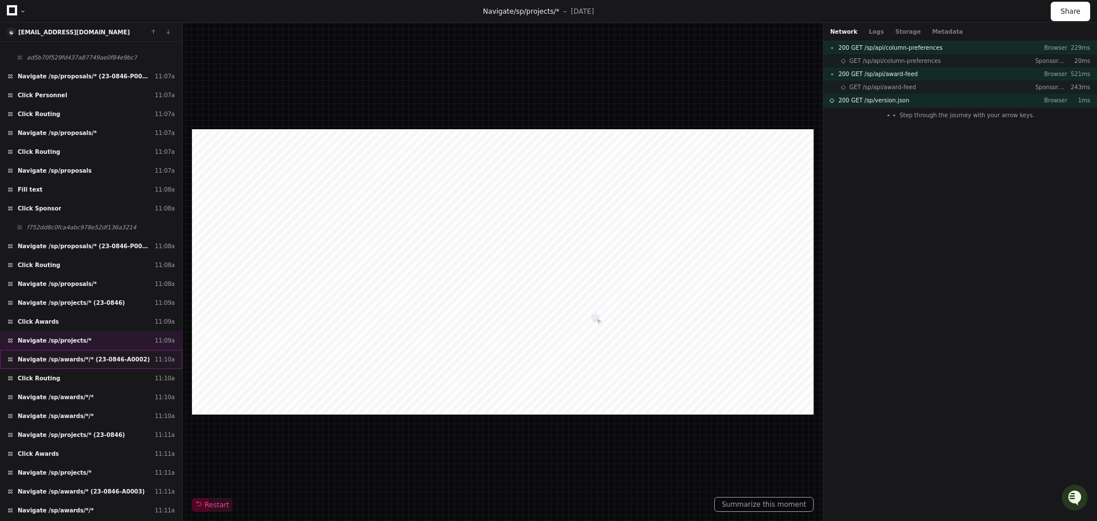
click at [110, 359] on span "Navigate /sp/awards/*/* (23-0846-A0002)" at bounding box center [84, 359] width 132 height 9
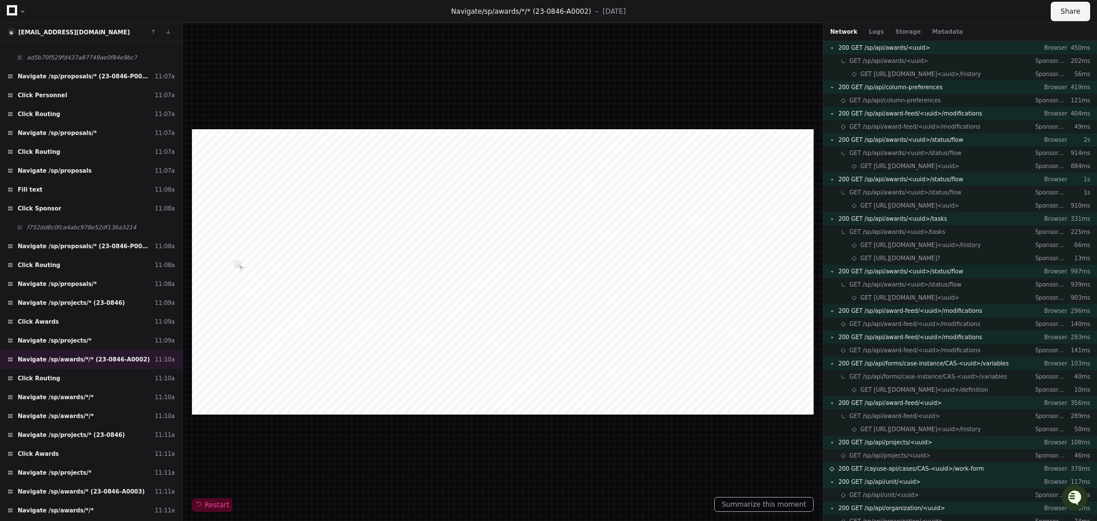
click at [1065, 12] on button "Share" at bounding box center [1070, 11] width 39 height 19
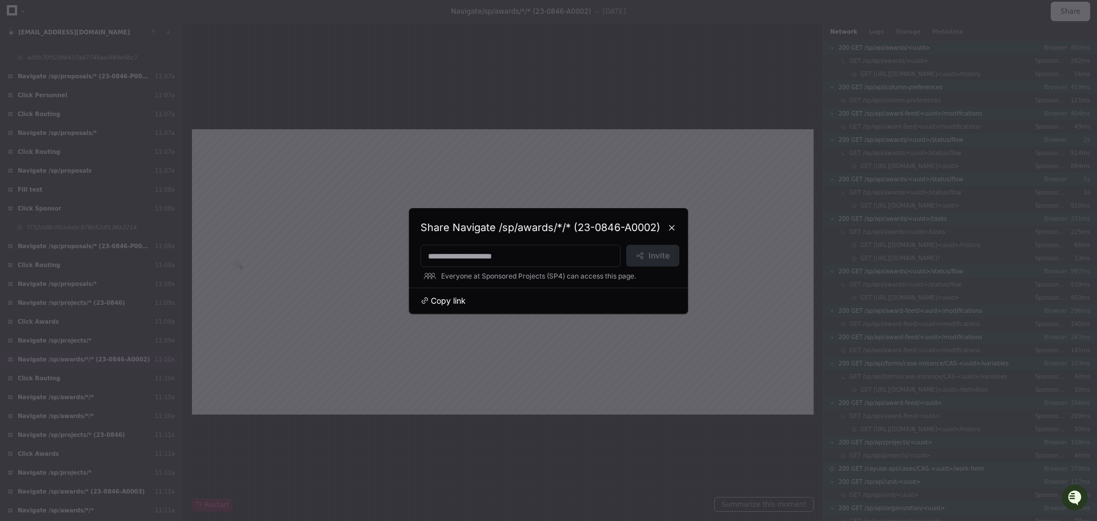
click at [443, 298] on span "Copy link" at bounding box center [448, 300] width 35 height 11
click at [682, 225] on div "Share Navigate /sp/awards/*/* (23-0846-A0002) Invite Everyone at Sponsored Proj…" at bounding box center [548, 260] width 279 height 105
click at [673, 227] on button at bounding box center [672, 227] width 18 height 18
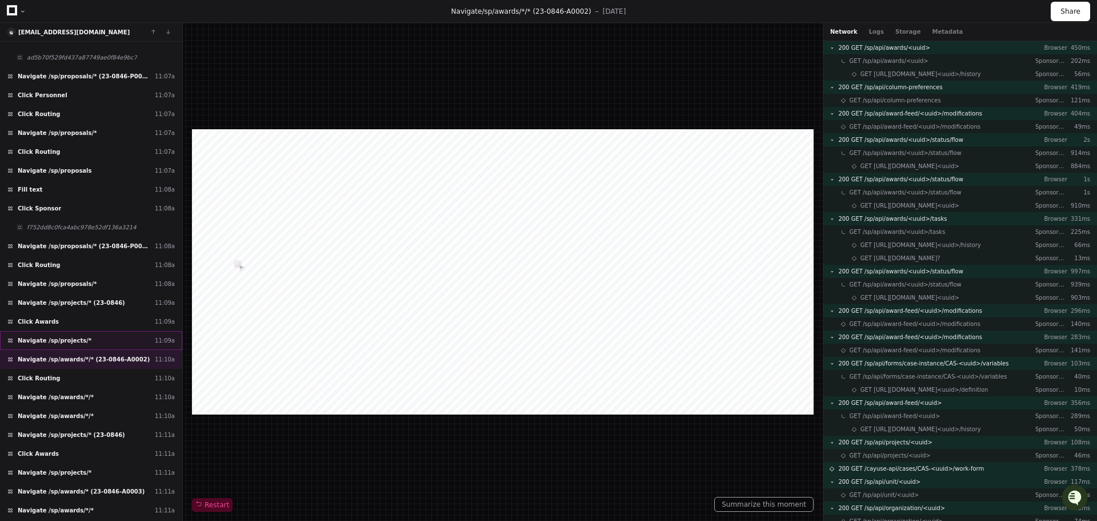
click at [59, 338] on span "Navigate /sp/projects/*" at bounding box center [55, 340] width 74 height 9
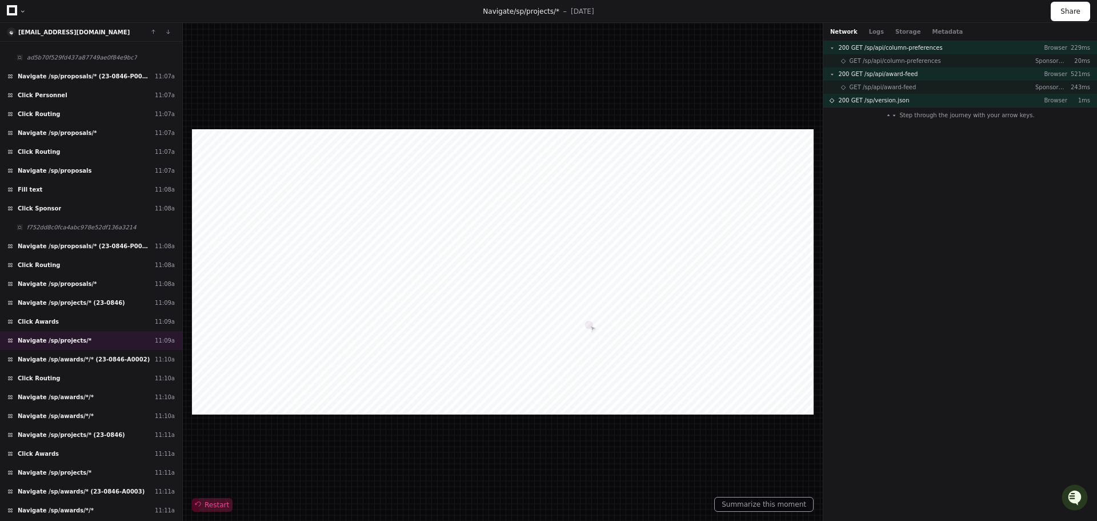
click at [213, 505] on span "Restart" at bounding box center [212, 504] width 34 height 9
click at [1074, 17] on button "Share" at bounding box center [1070, 11] width 39 height 19
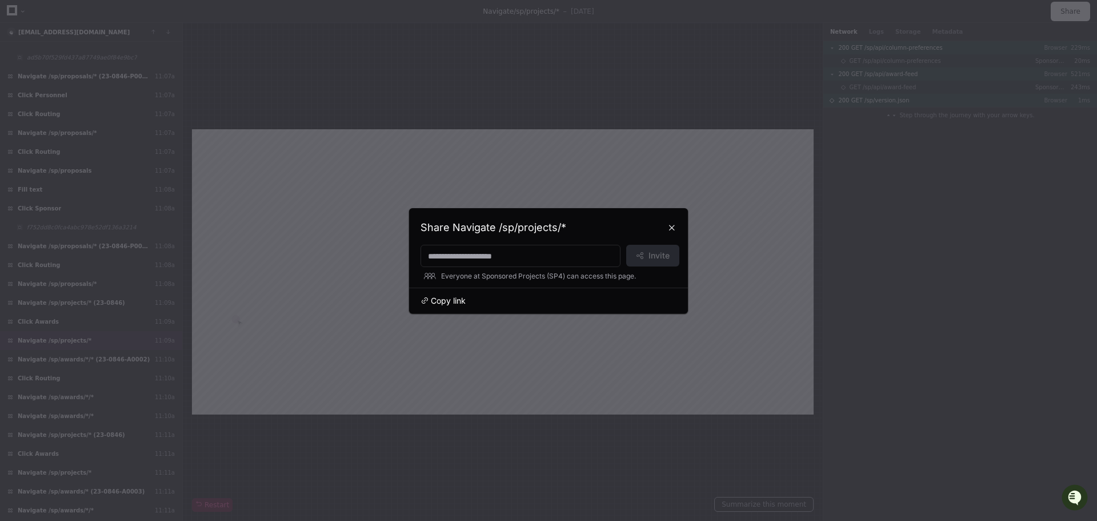
click at [449, 301] on span "Copy link" at bounding box center [448, 300] width 35 height 11
click at [670, 226] on button at bounding box center [672, 227] width 18 height 18
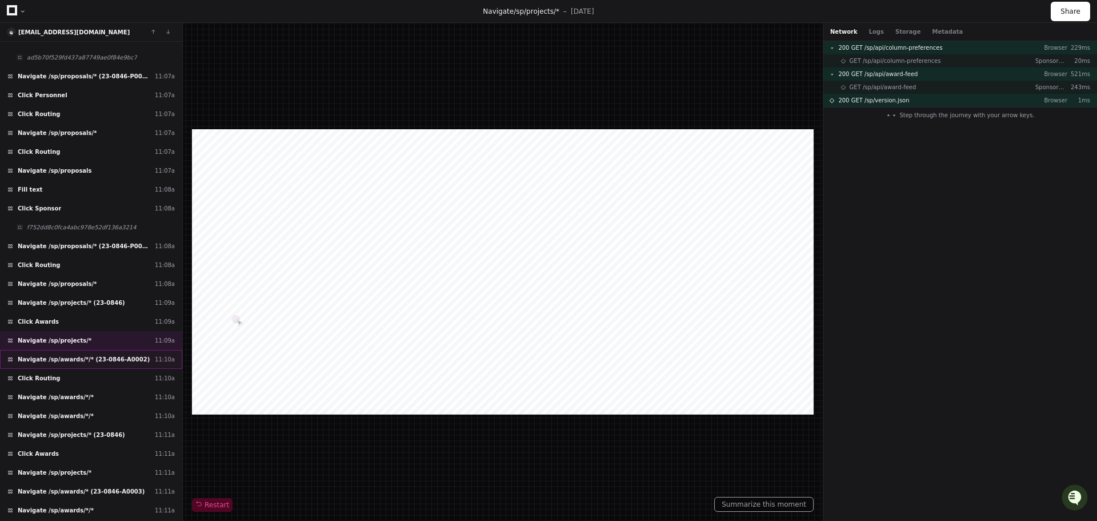
click at [100, 358] on span "Navigate /sp/awards/*/* (23-0846-A0002)" at bounding box center [84, 359] width 132 height 9
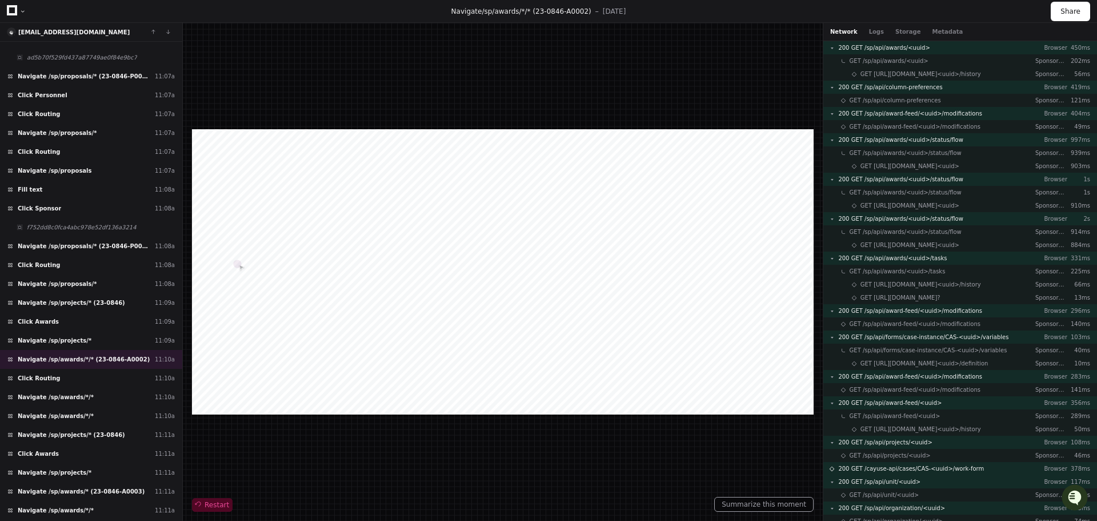
click at [207, 509] on div at bounding box center [212, 505] width 41 height 14
click at [203, 502] on span "Restart" at bounding box center [212, 504] width 34 height 9
click at [201, 502] on span at bounding box center [198, 504] width 11 height 11
click at [206, 506] on span "Restart" at bounding box center [212, 504] width 34 height 9
